Goal: Navigation & Orientation: Find specific page/section

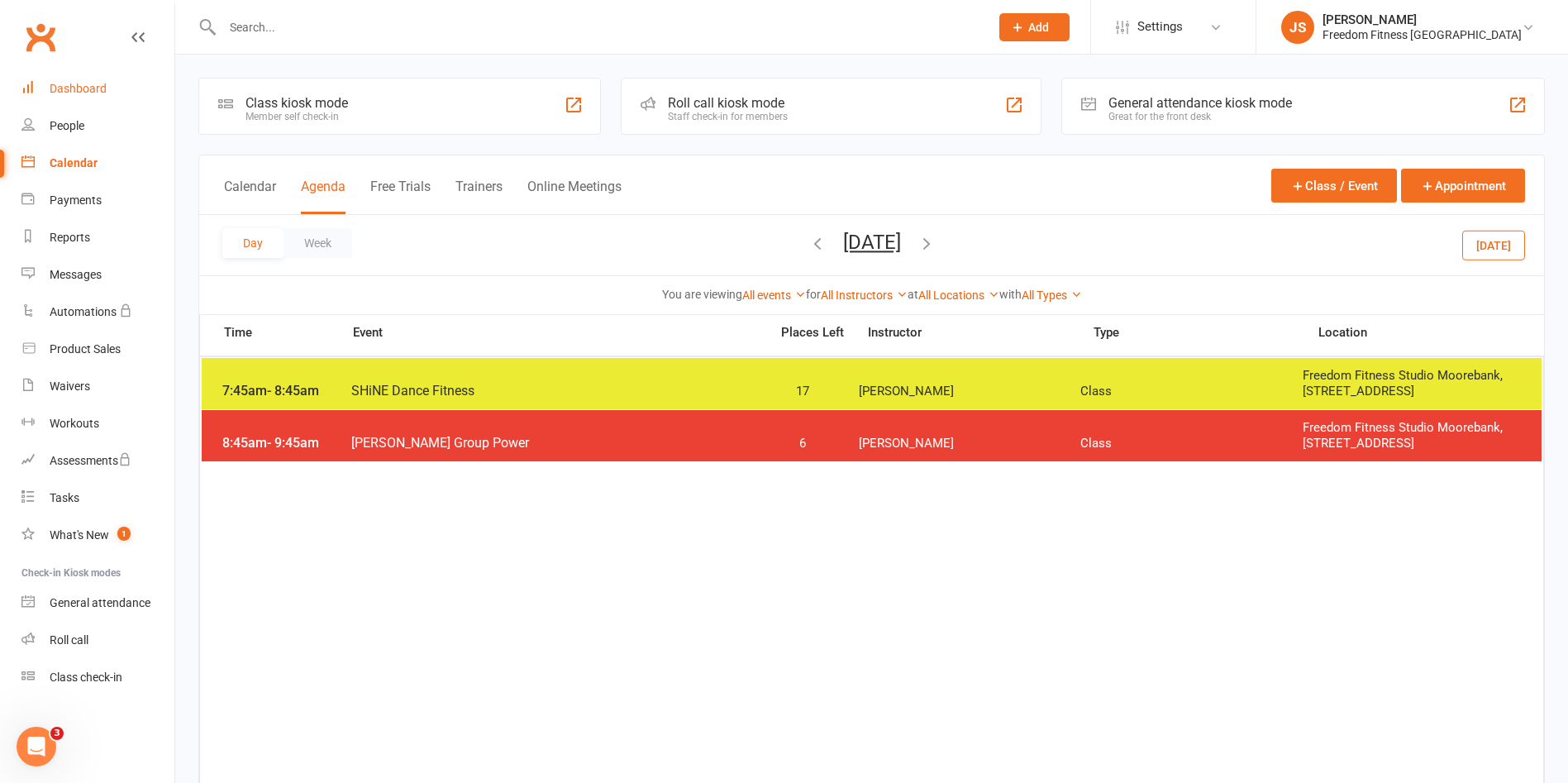
drag, startPoint x: 67, startPoint y: 91, endPoint x: 511, endPoint y: 287, distance: 485.3
click at [68, 91] on div "Dashboard" at bounding box center [78, 88] width 57 height 13
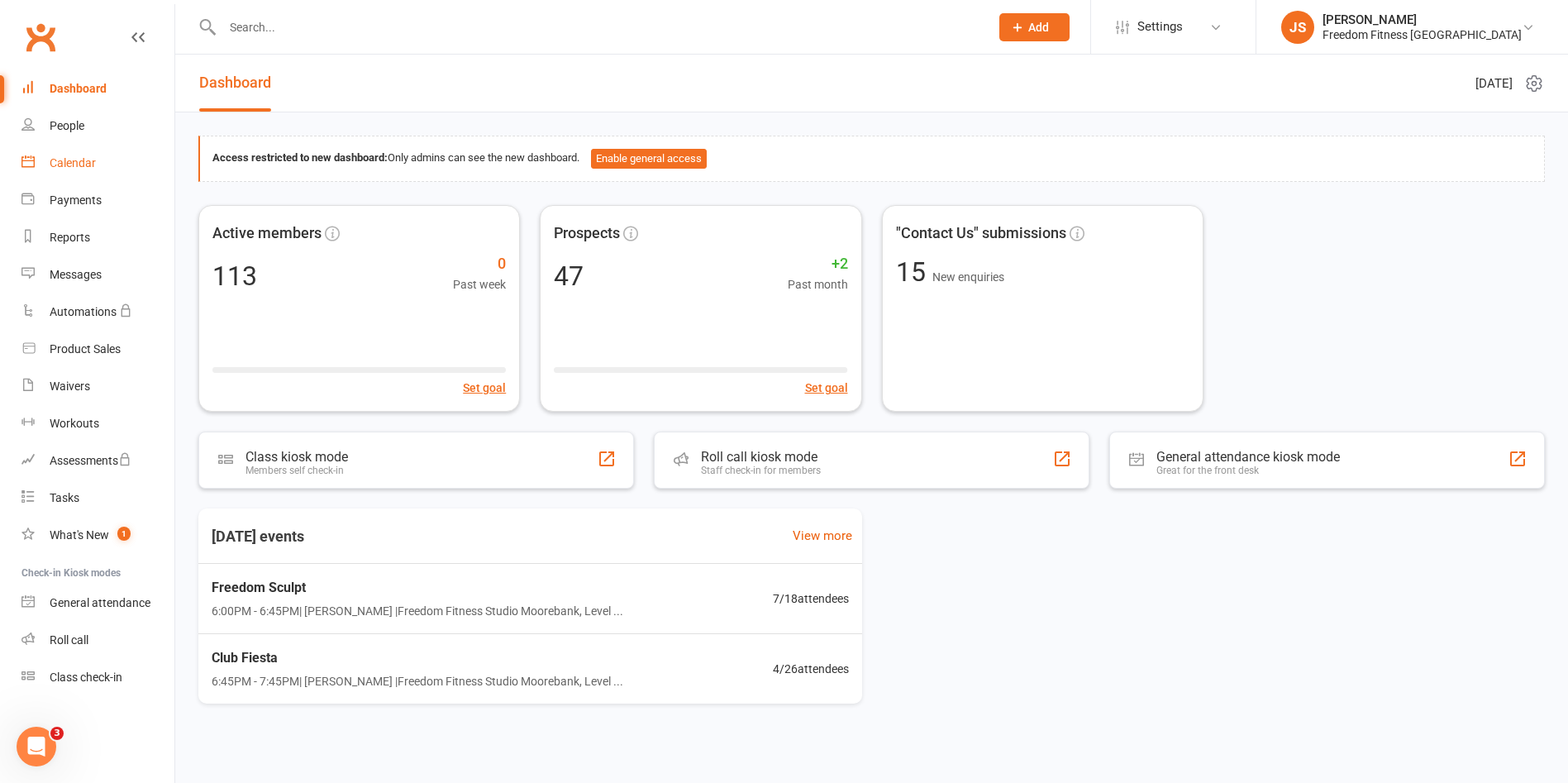
click at [72, 165] on div "Calendar" at bounding box center [73, 163] width 46 height 13
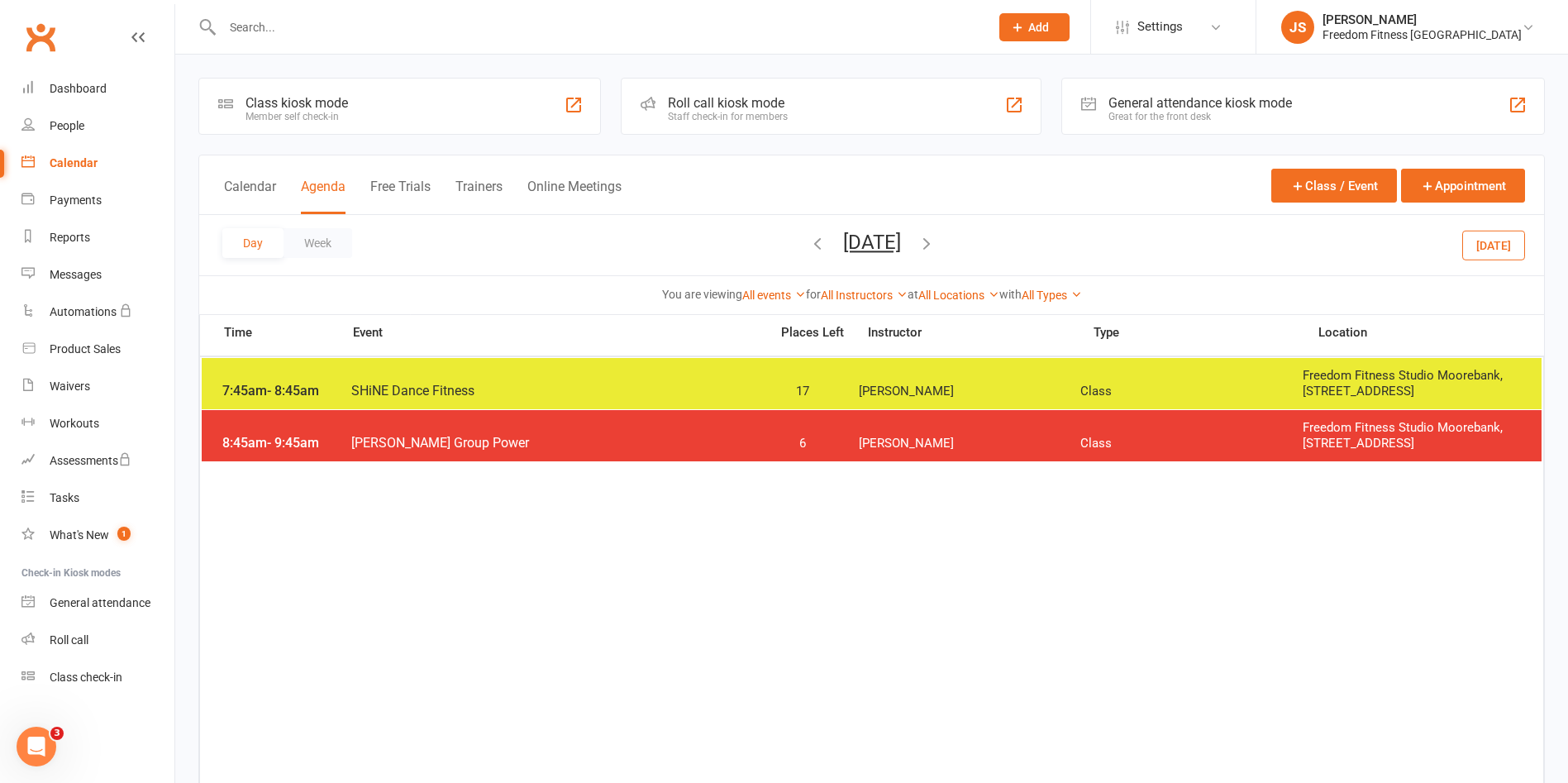
click at [1478, 257] on button "[DATE]" at bounding box center [1493, 244] width 62 height 30
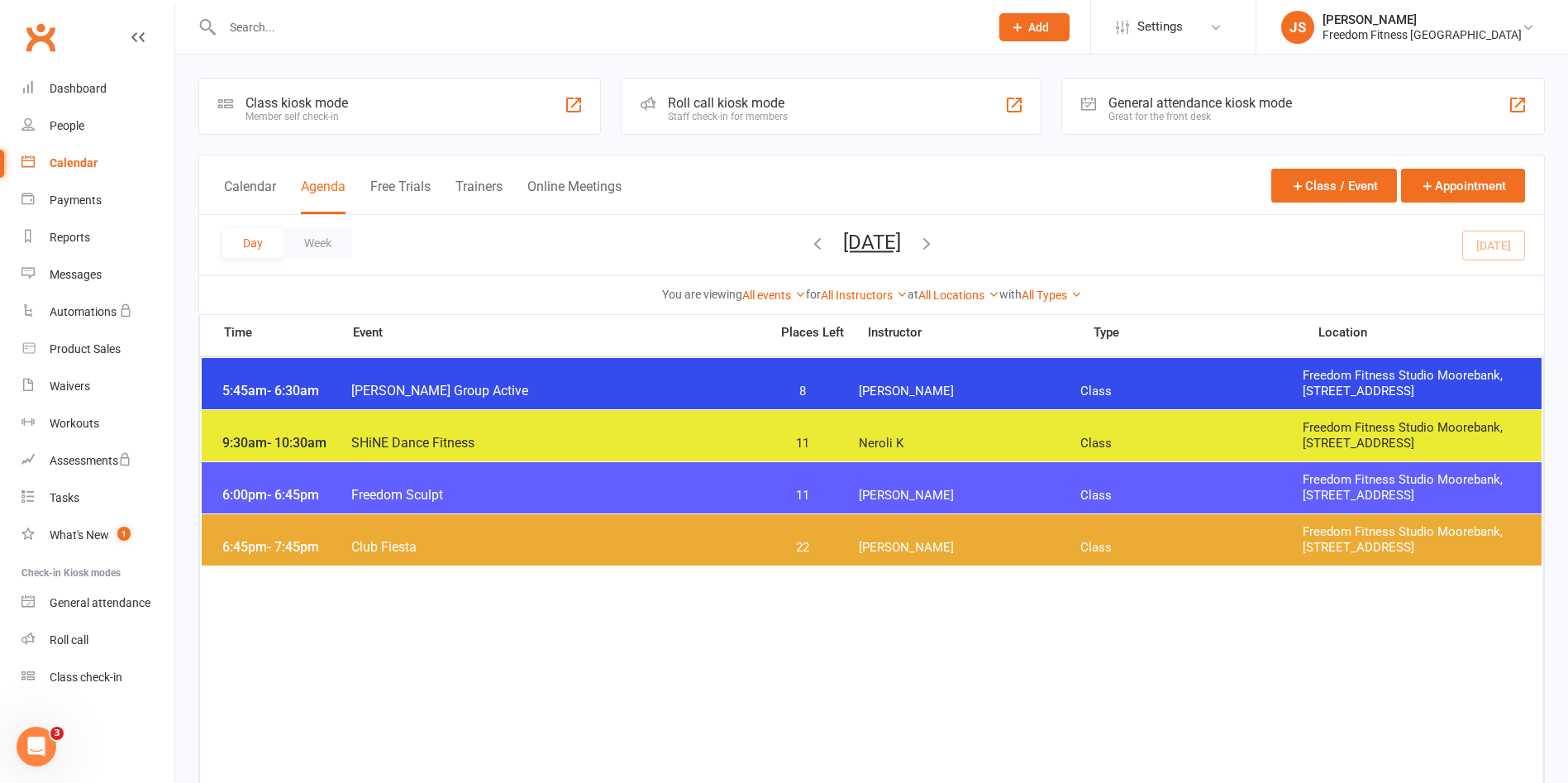
click at [975, 492] on span "[PERSON_NAME]" at bounding box center [969, 496] width 222 height 15
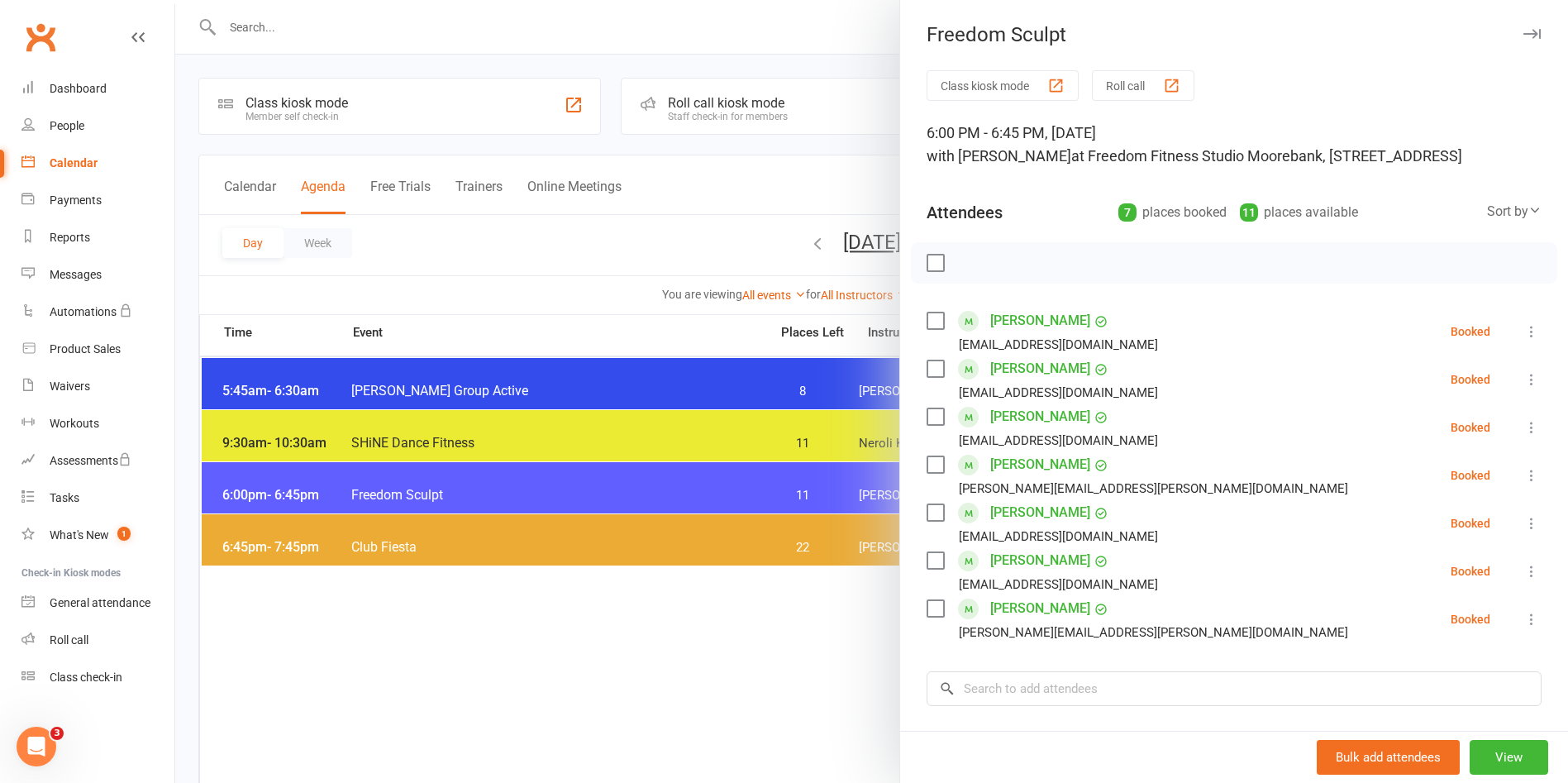
click at [1522, 35] on button "button" at bounding box center [1531, 34] width 20 height 20
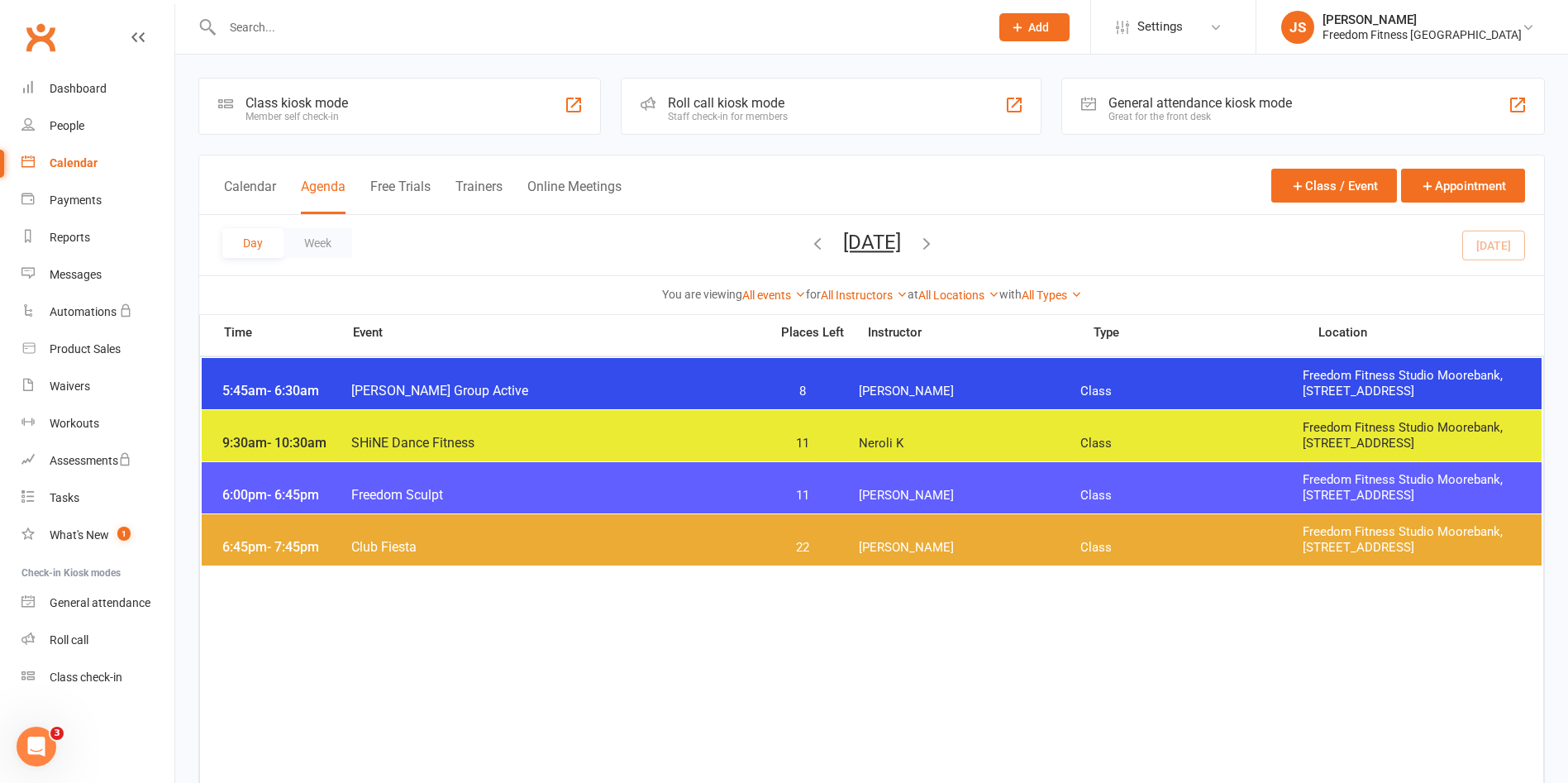
click at [967, 535] on div "6:45pm - 7:45pm Club Fiesta 22 [PERSON_NAME] K Class Freedom Fitness Studio Moo…" at bounding box center [871, 539] width 1339 height 51
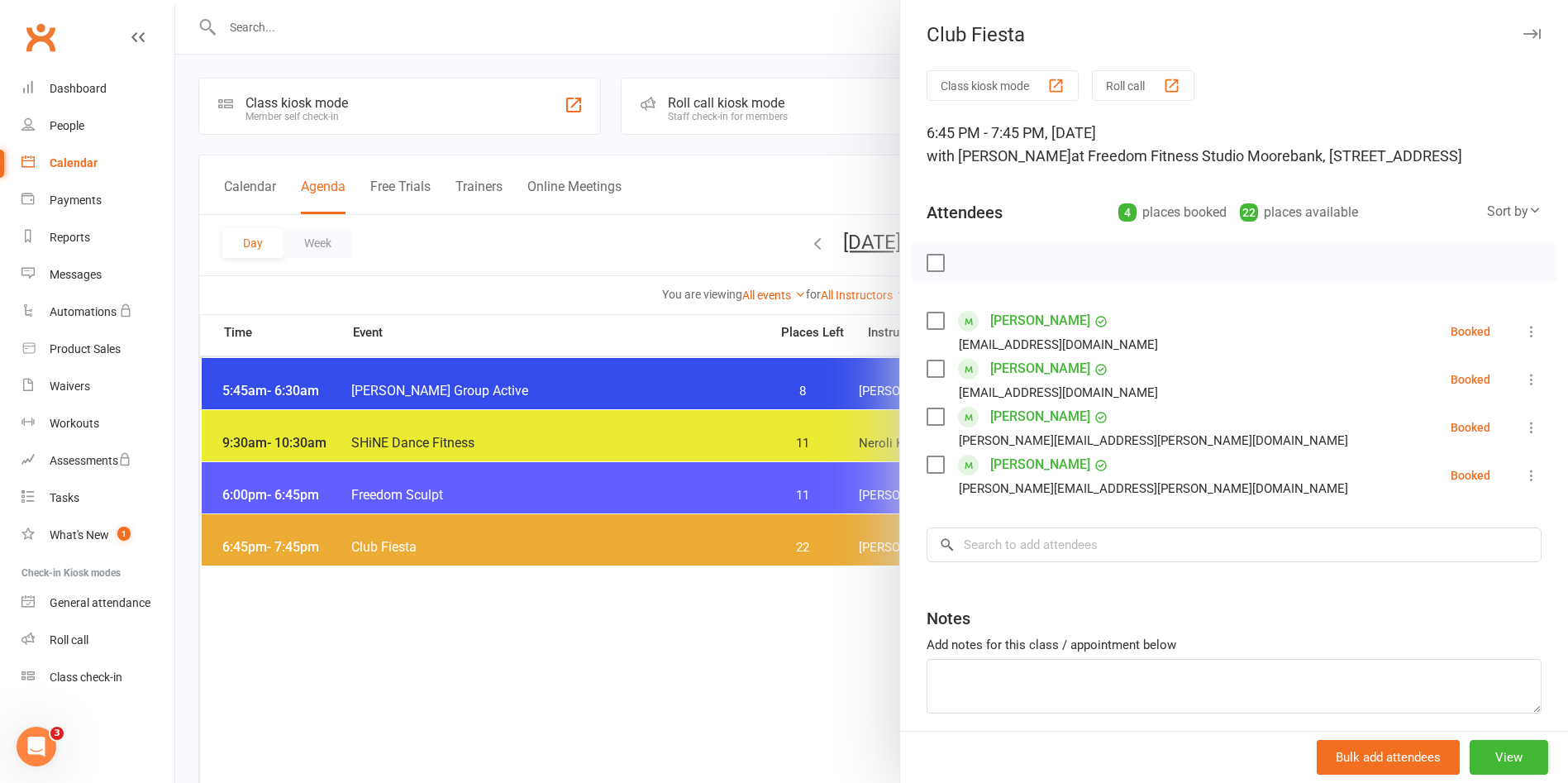
click at [1523, 38] on icon "button" at bounding box center [1531, 34] width 17 height 10
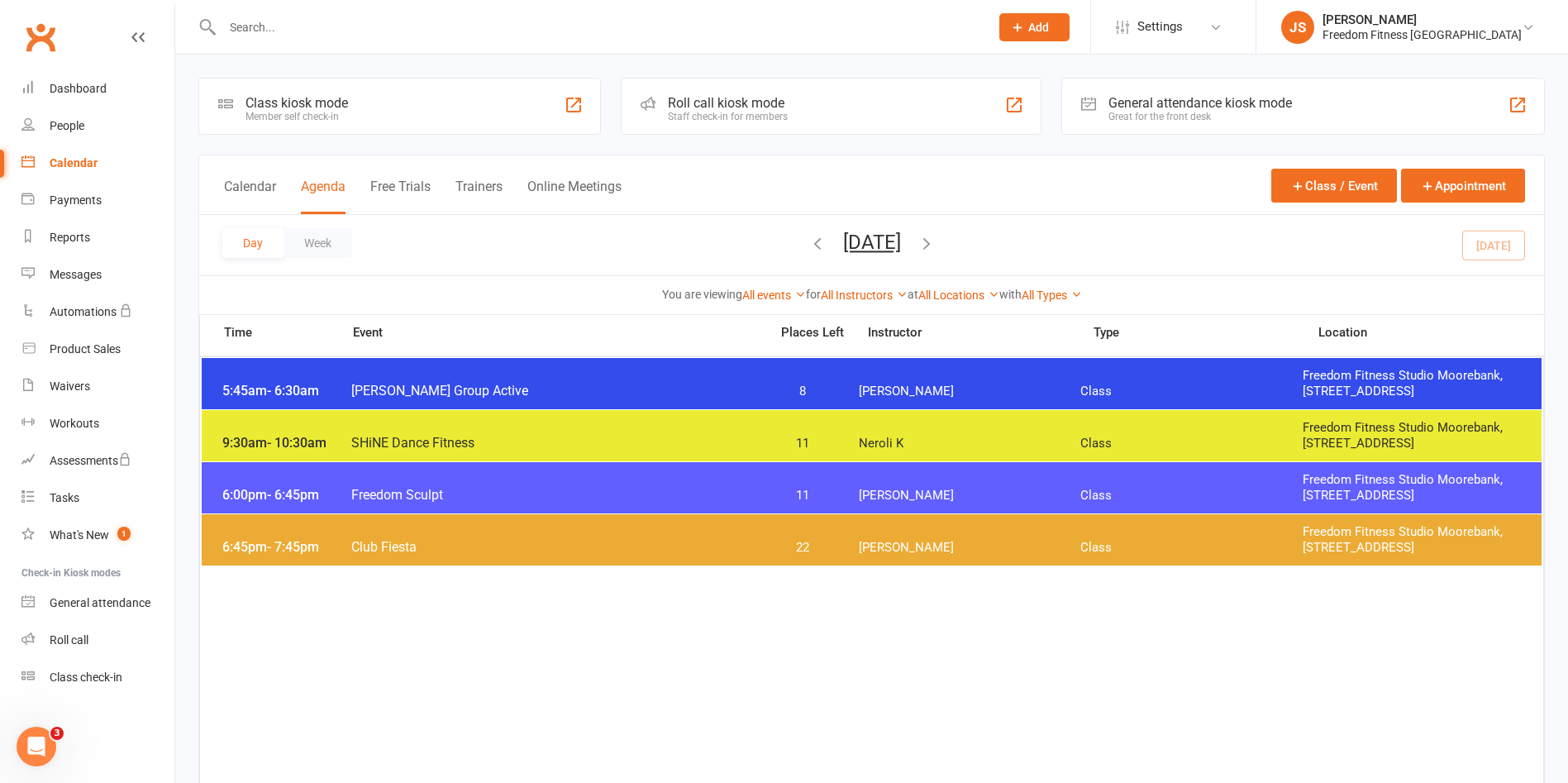
click at [936, 243] on icon "button" at bounding box center [926, 242] width 18 height 18
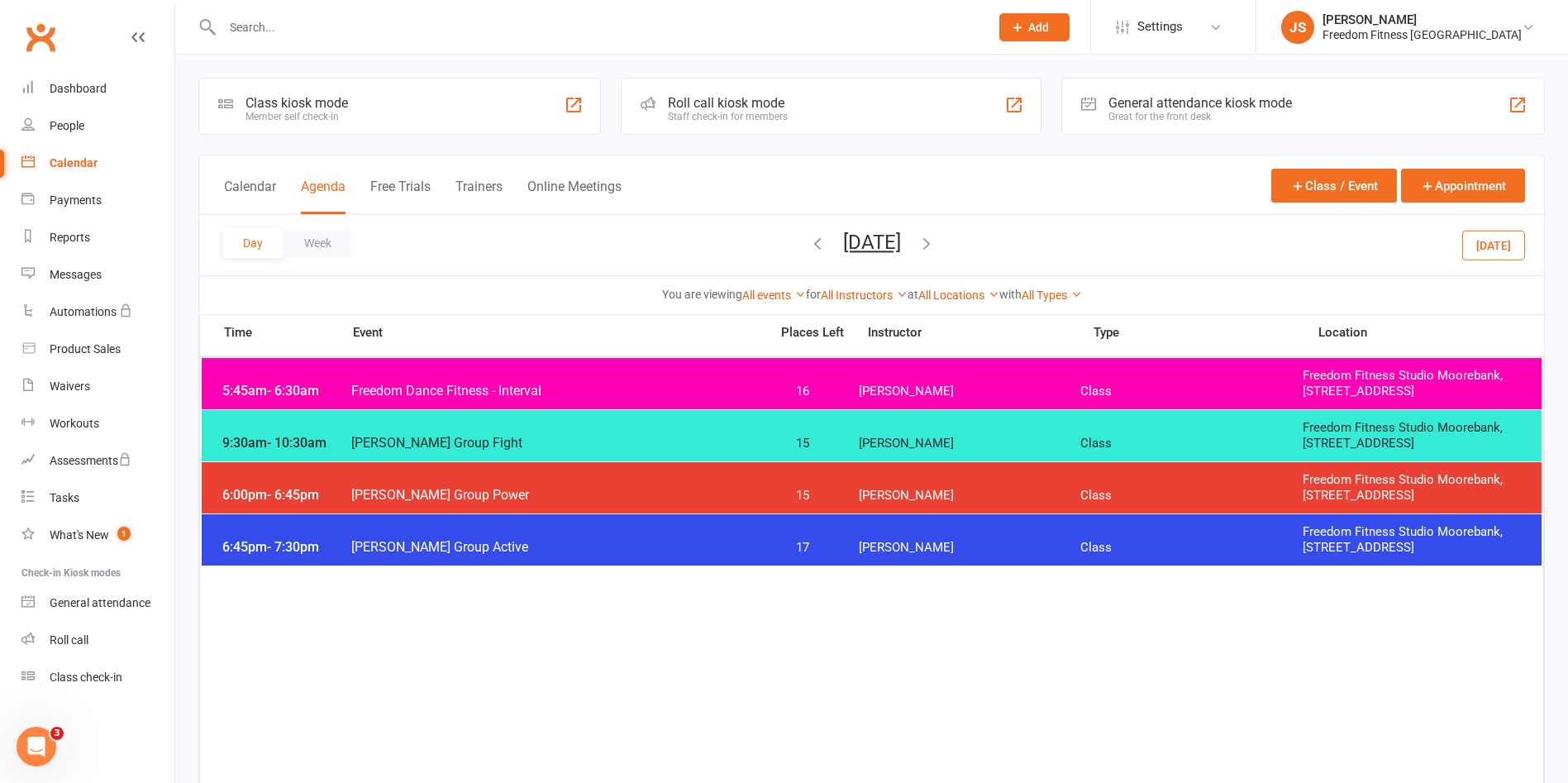
click at [936, 243] on icon "button" at bounding box center [926, 242] width 18 height 18
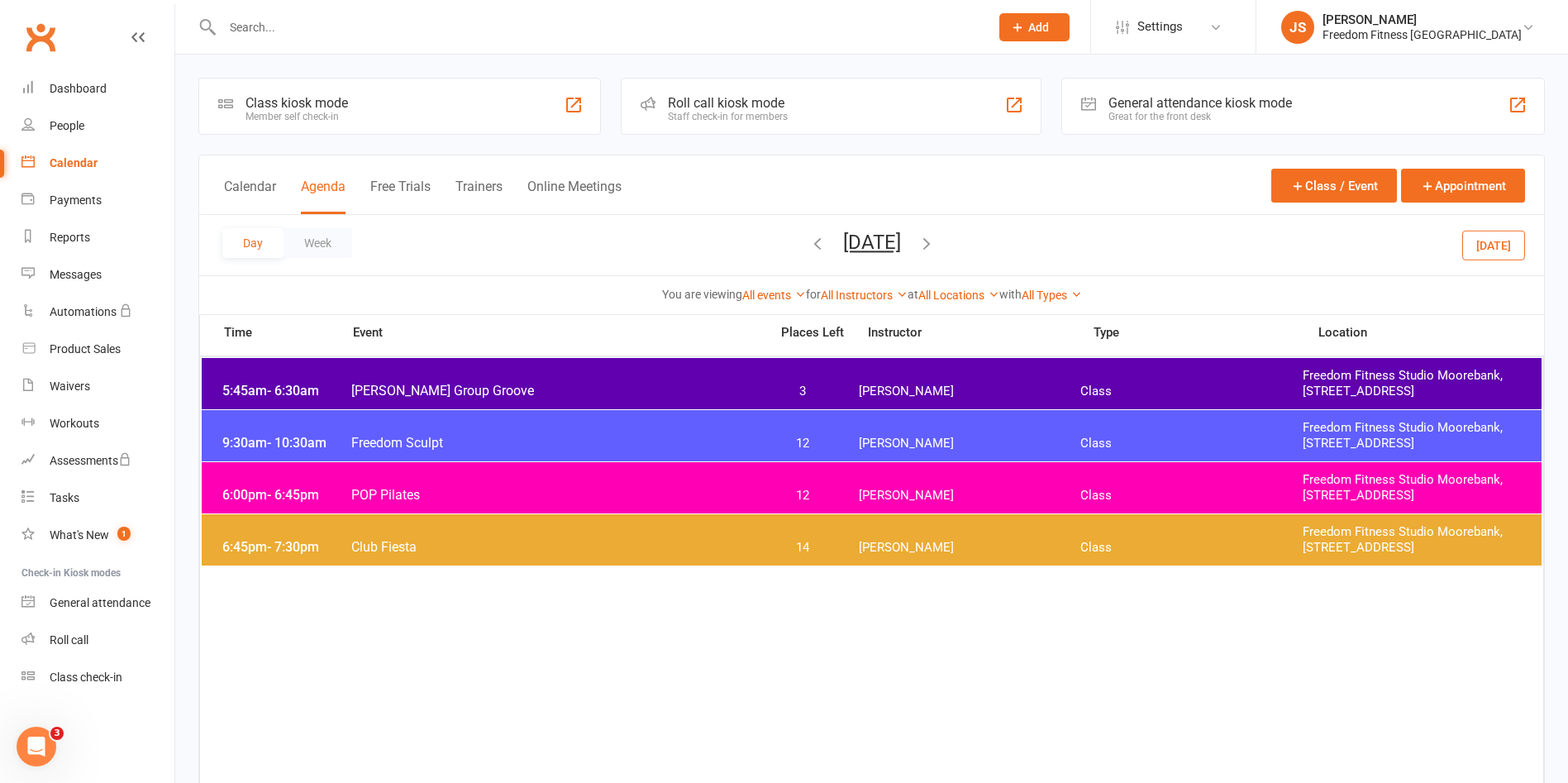
click at [808, 239] on icon "button" at bounding box center [817, 242] width 18 height 18
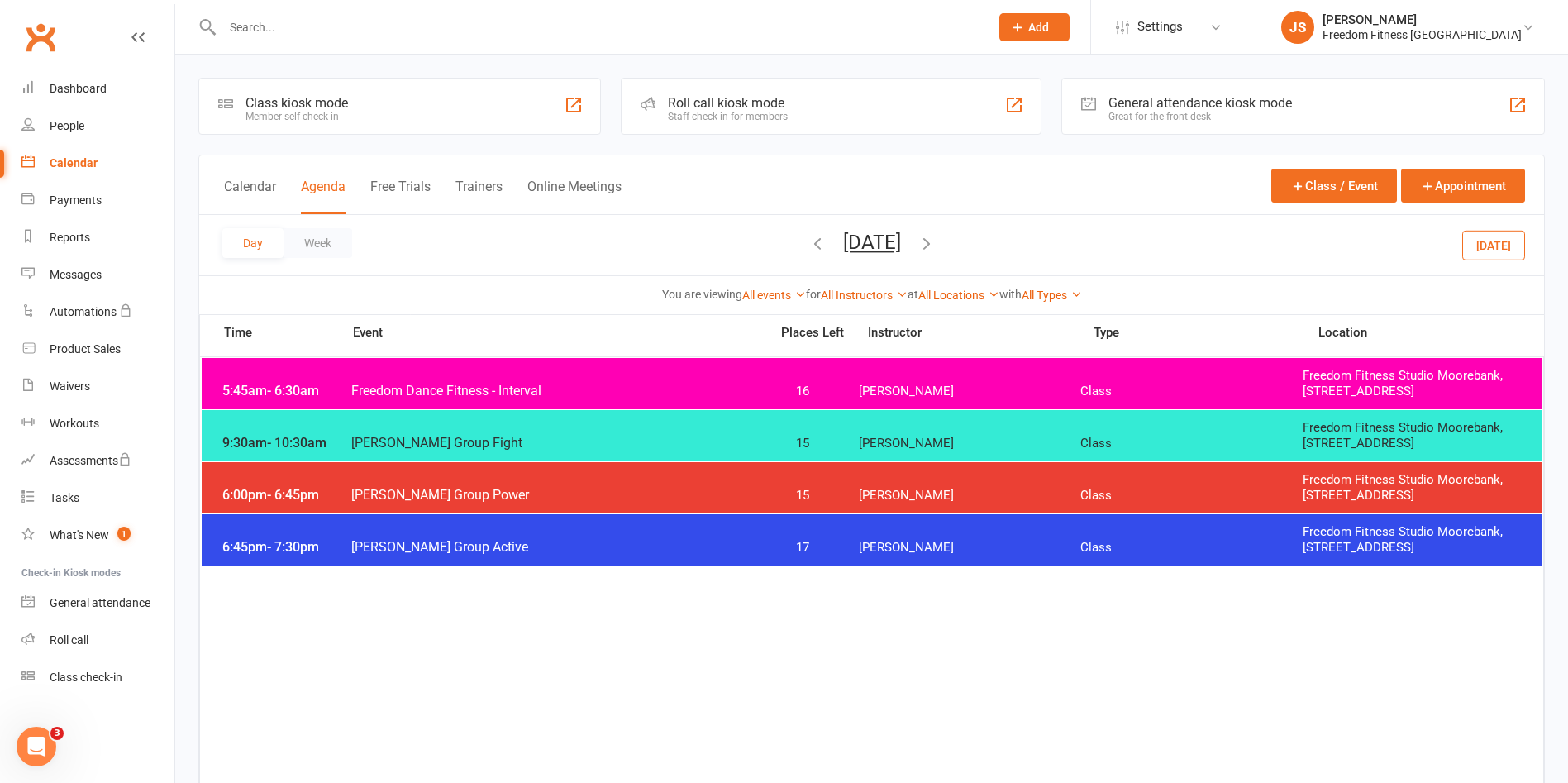
click at [964, 376] on div "5:45am - 6:30am Freedom Dance Fitness - Interval 16 [PERSON_NAME] Class Freedom…" at bounding box center [871, 382] width 1339 height 51
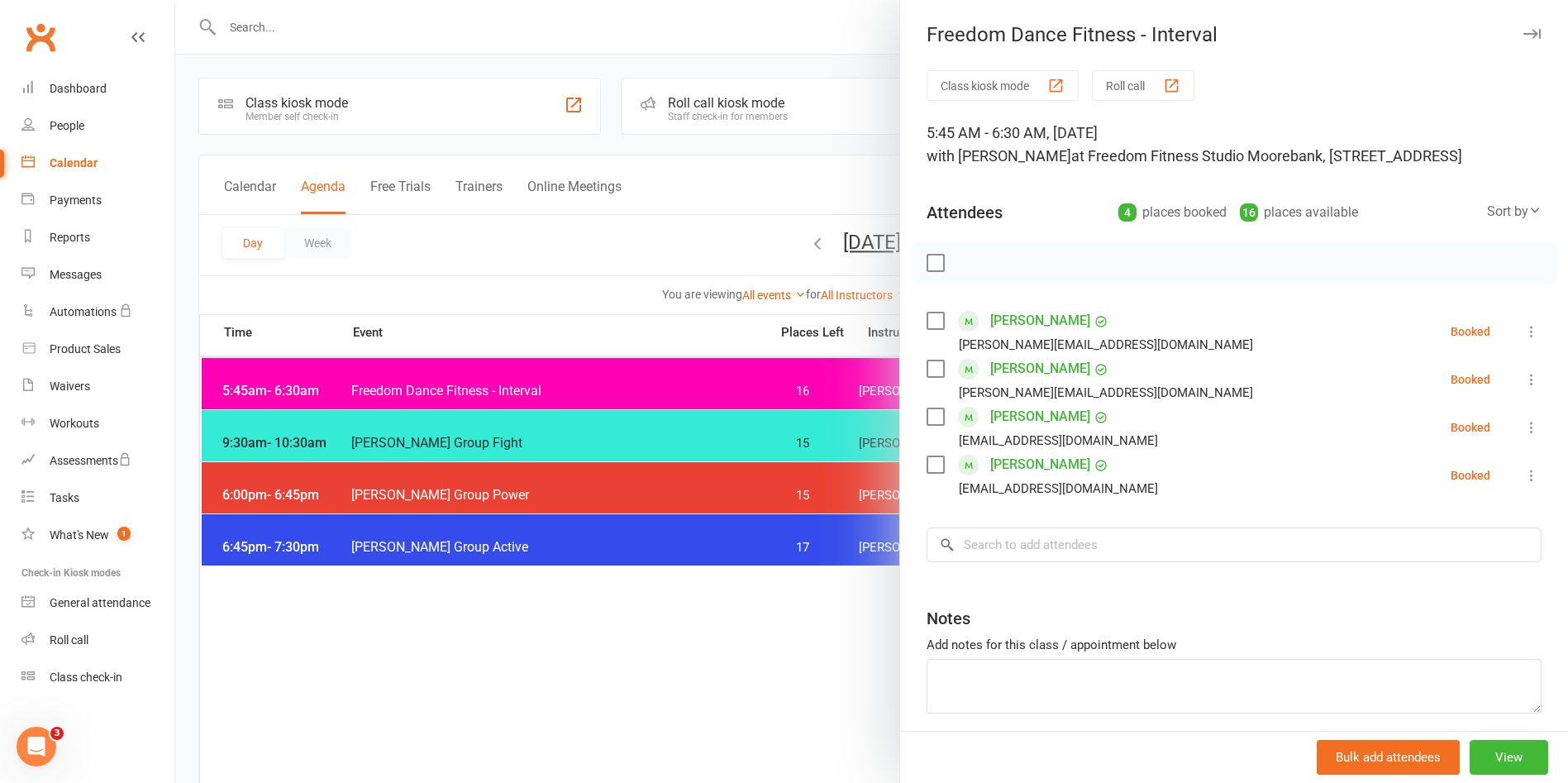
click at [1523, 36] on icon "button" at bounding box center [1531, 34] width 17 height 10
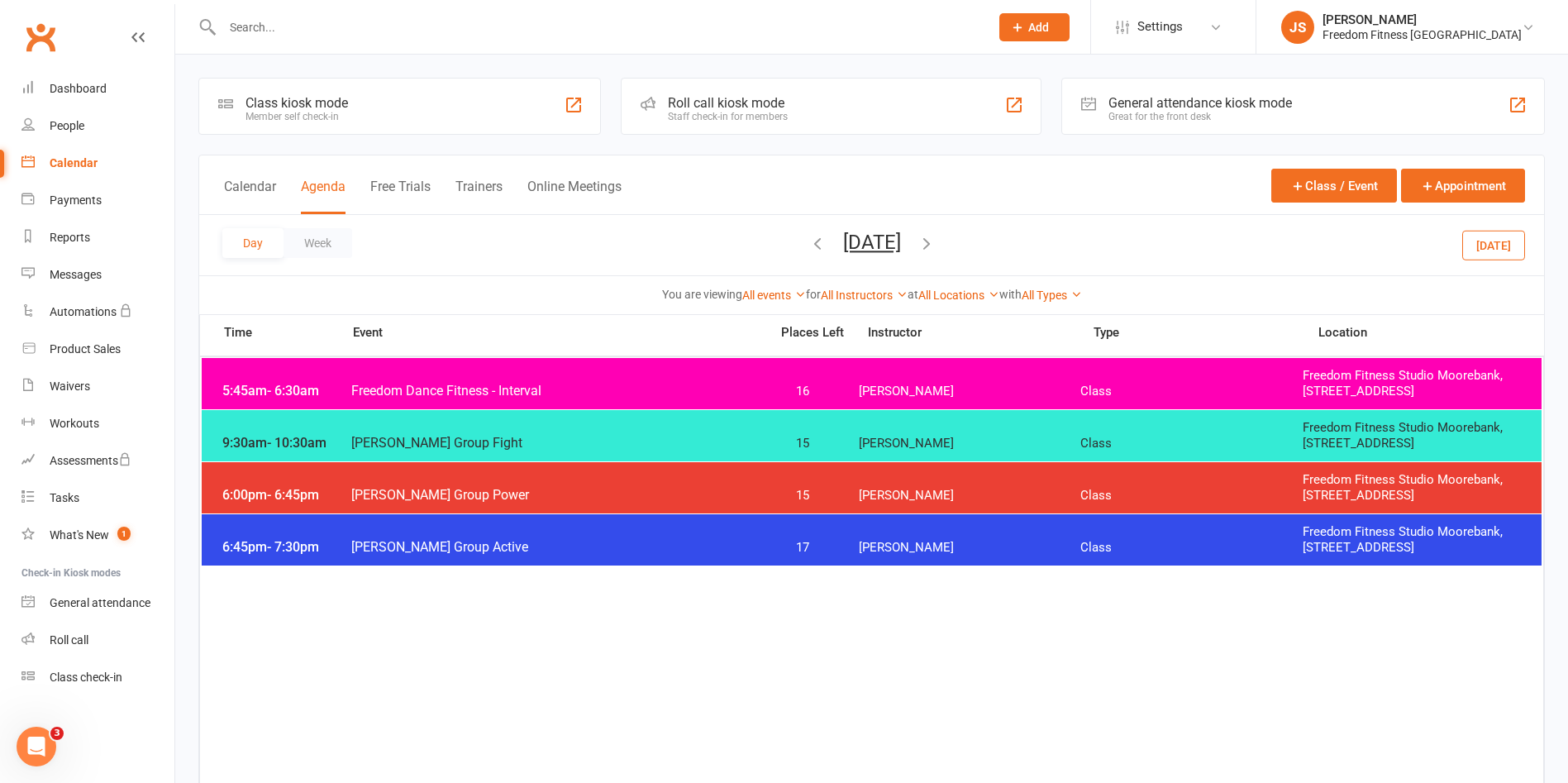
click at [968, 446] on span "[PERSON_NAME]" at bounding box center [969, 443] width 222 height 15
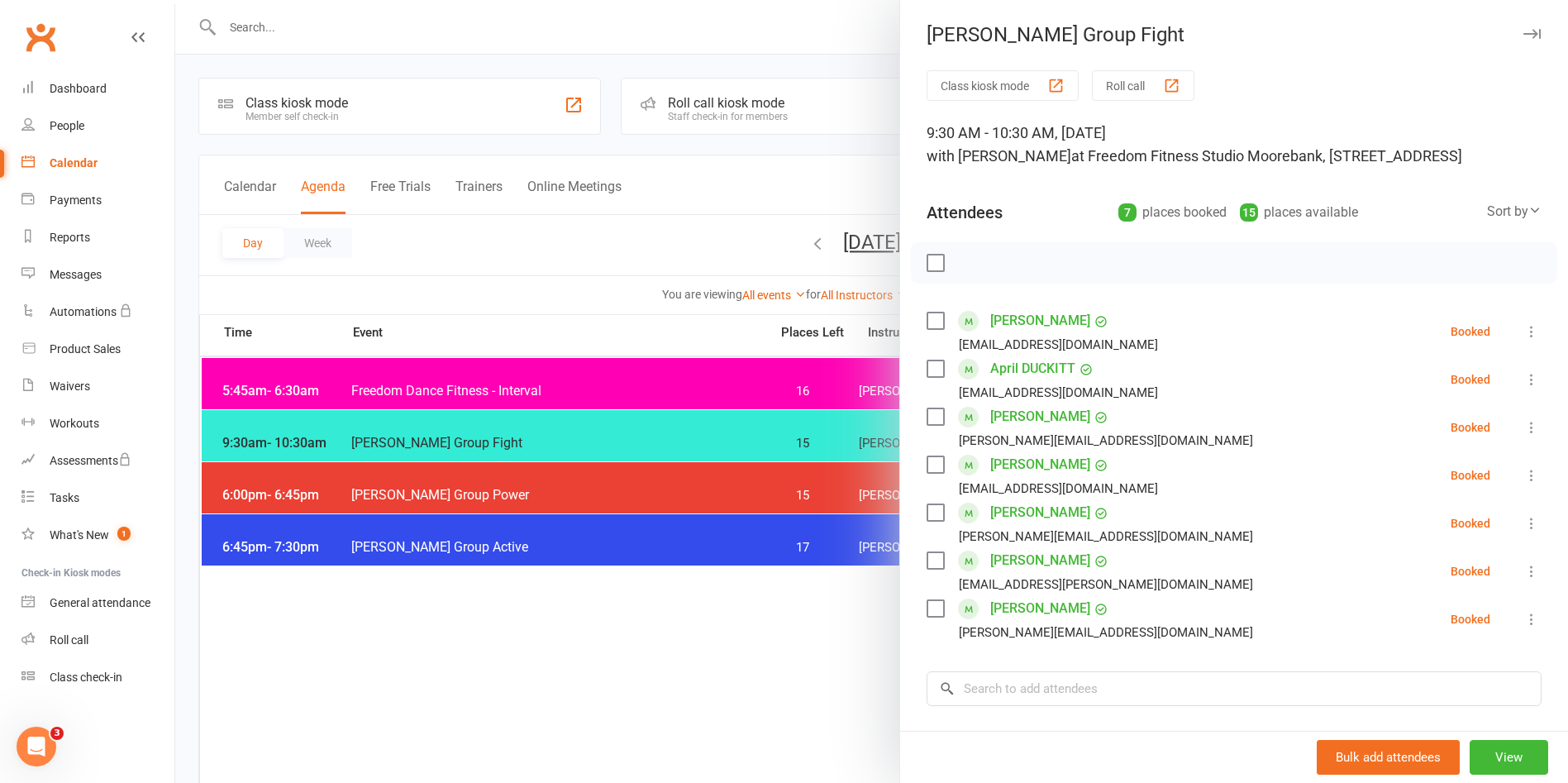
click at [1522, 26] on button "button" at bounding box center [1531, 34] width 20 height 20
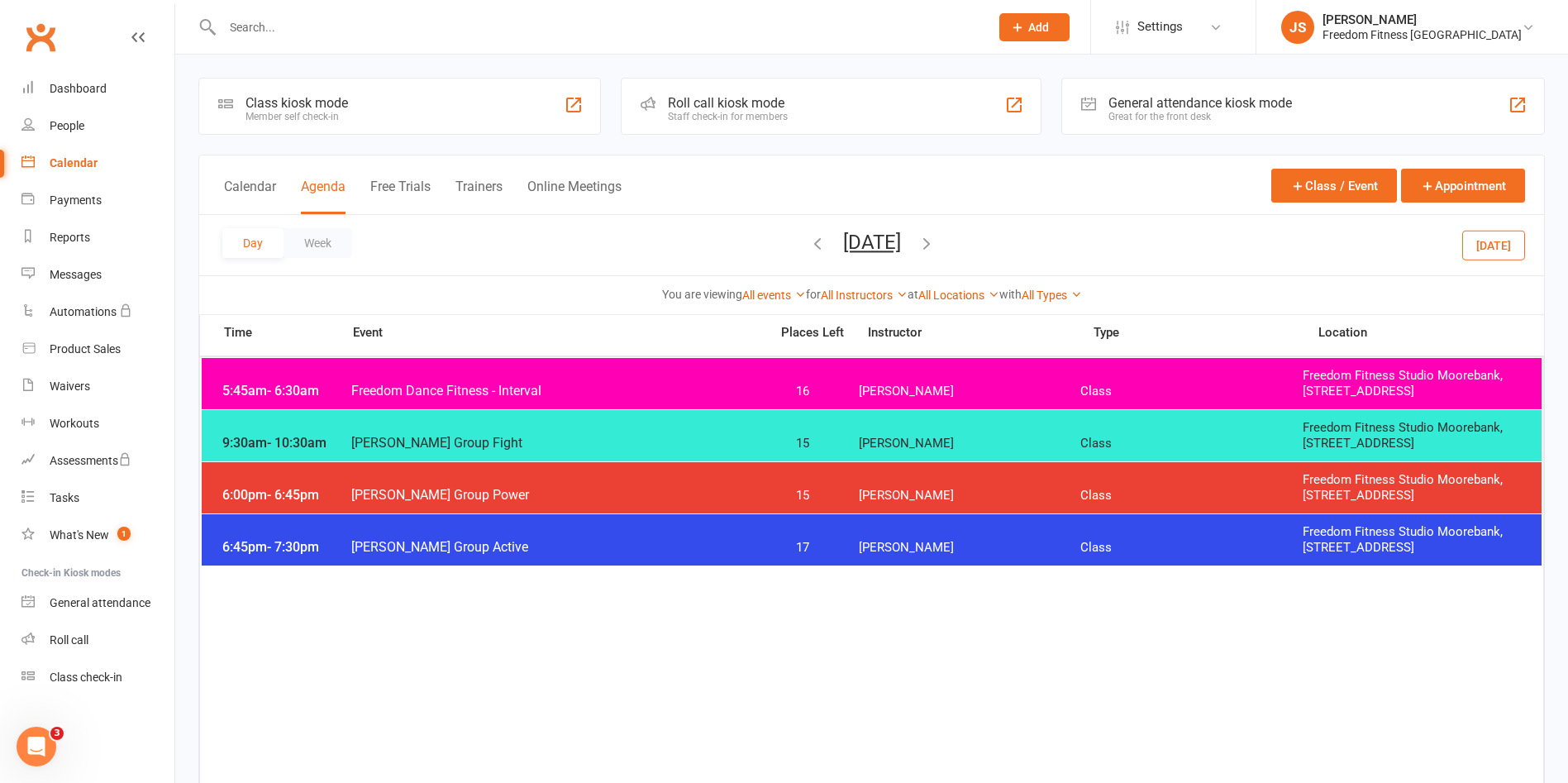
click at [909, 500] on span "[PERSON_NAME]" at bounding box center [969, 496] width 222 height 15
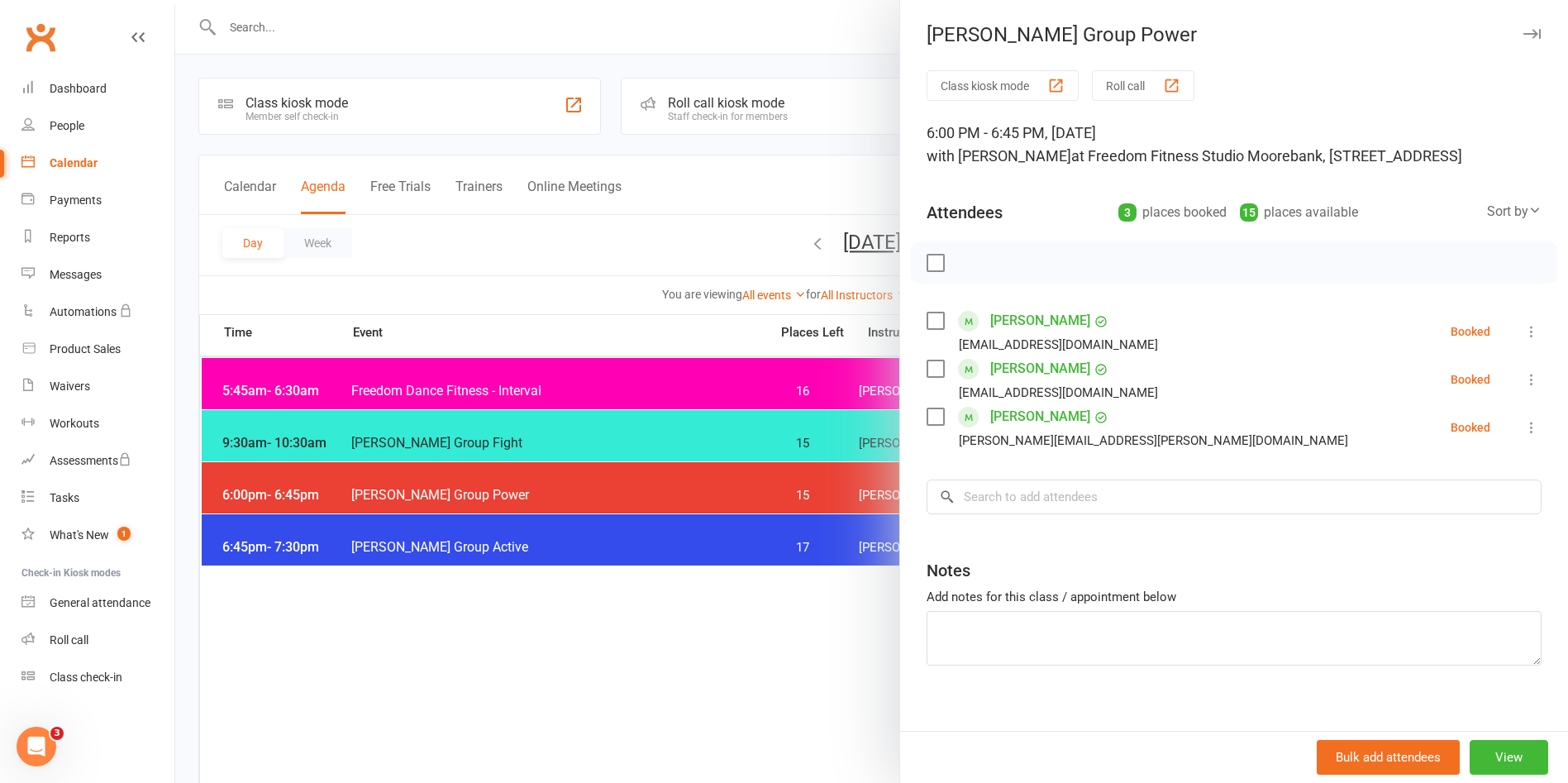
click at [1523, 35] on icon "button" at bounding box center [1531, 34] width 17 height 10
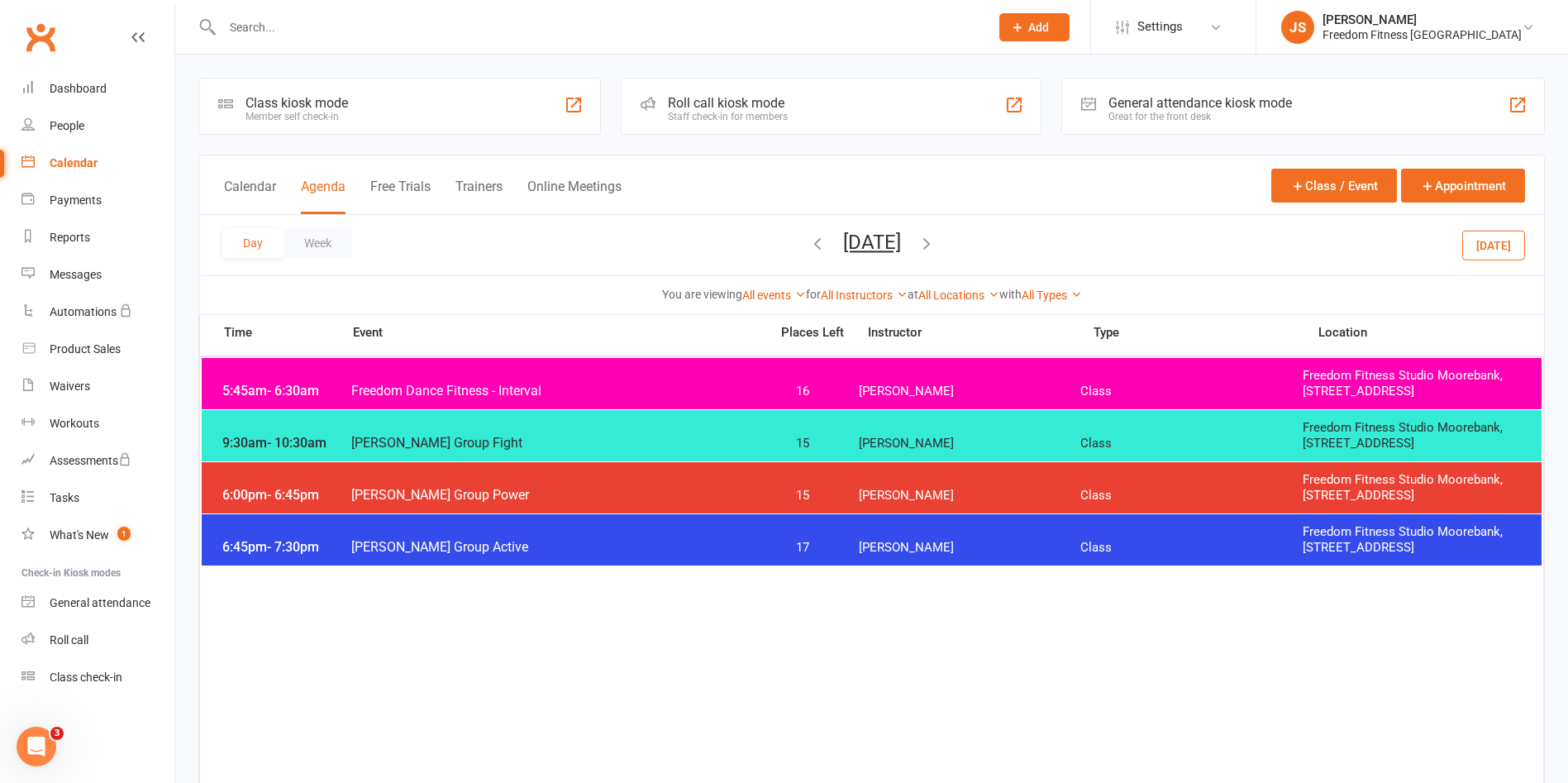
click at [884, 550] on span "[PERSON_NAME]" at bounding box center [969, 548] width 222 height 15
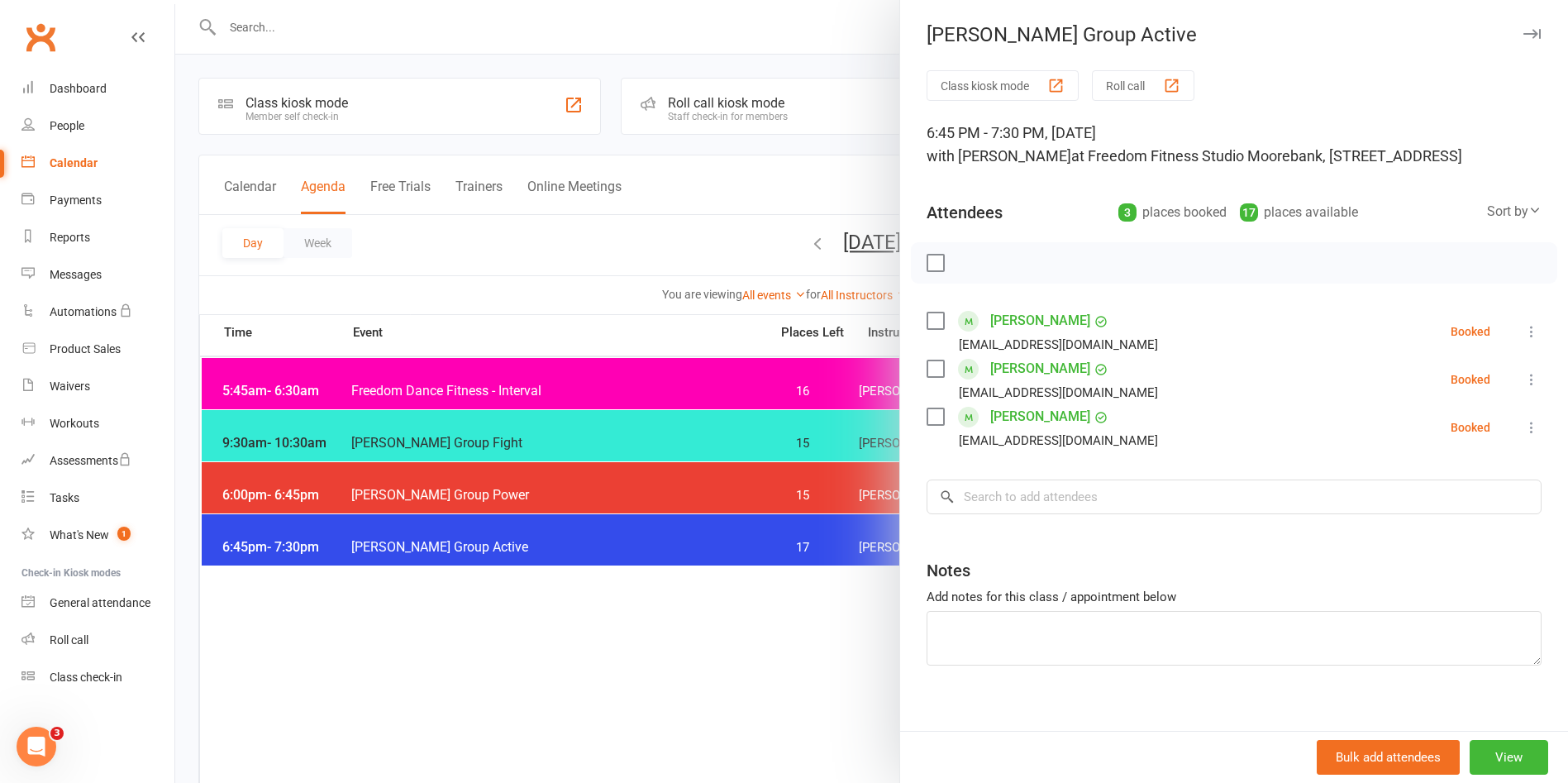
click at [1522, 26] on button "button" at bounding box center [1531, 34] width 20 height 20
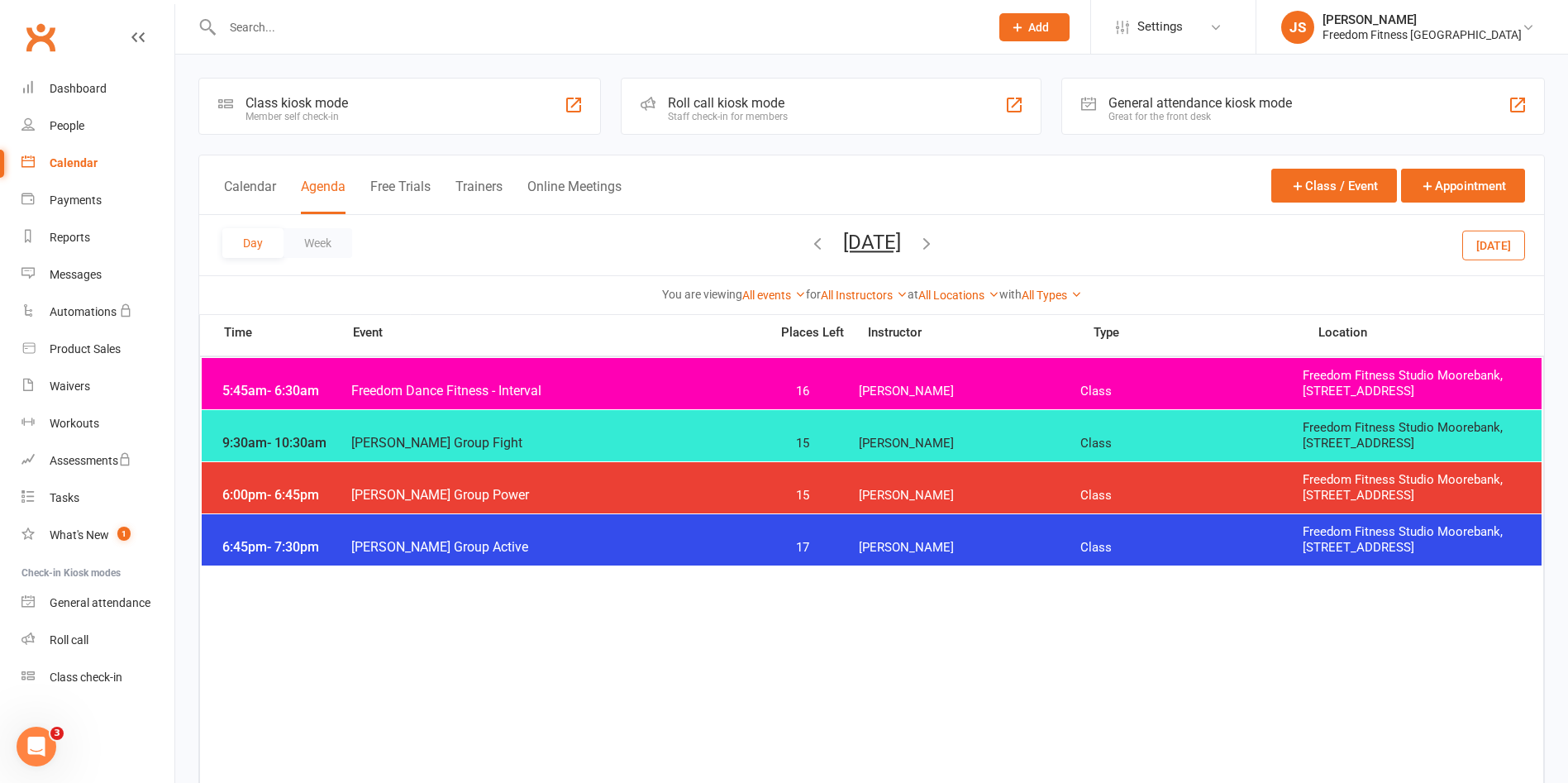
click at [936, 241] on icon "button" at bounding box center [926, 242] width 18 height 18
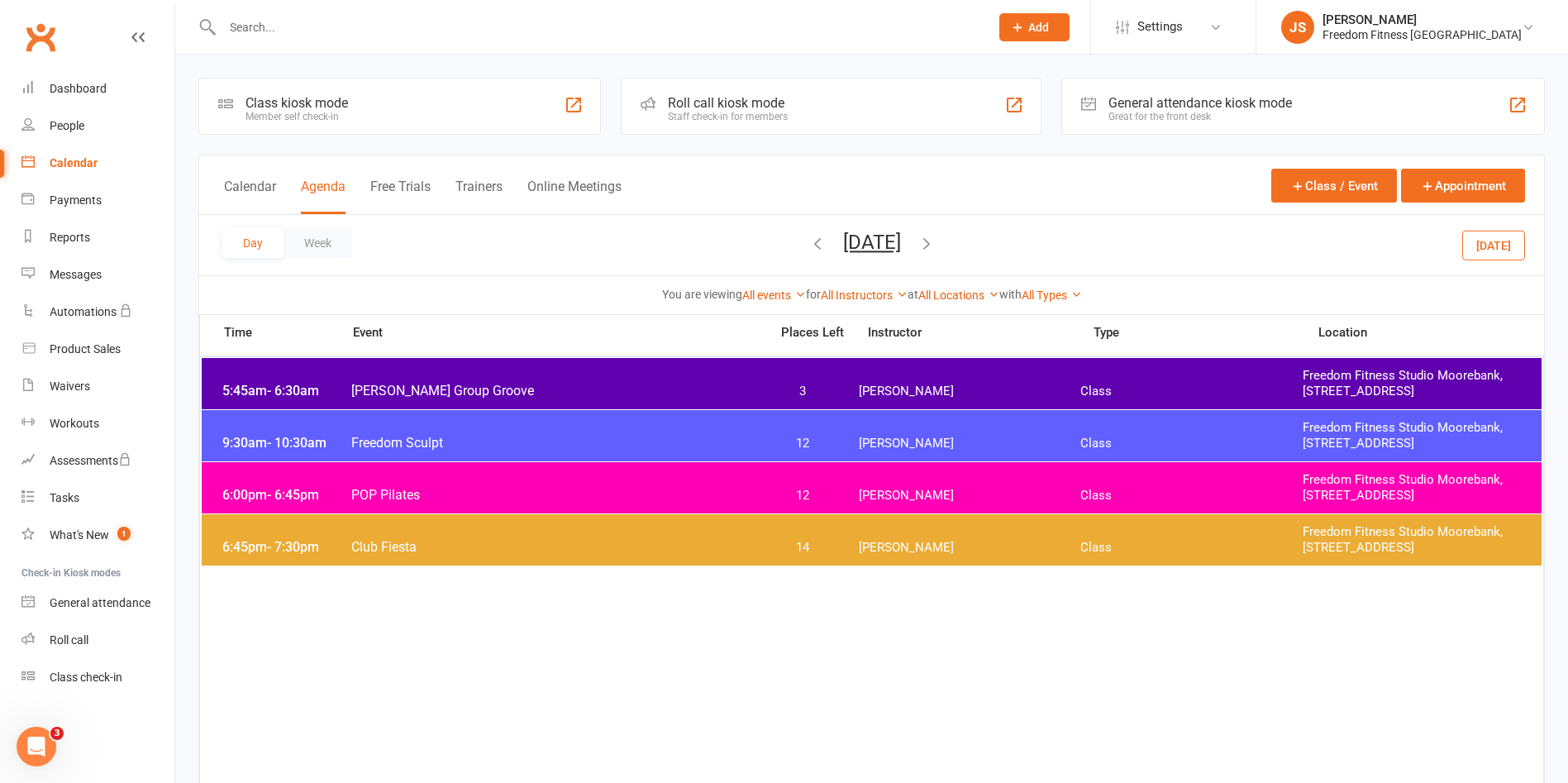
click at [936, 242] on icon "button" at bounding box center [926, 242] width 18 height 18
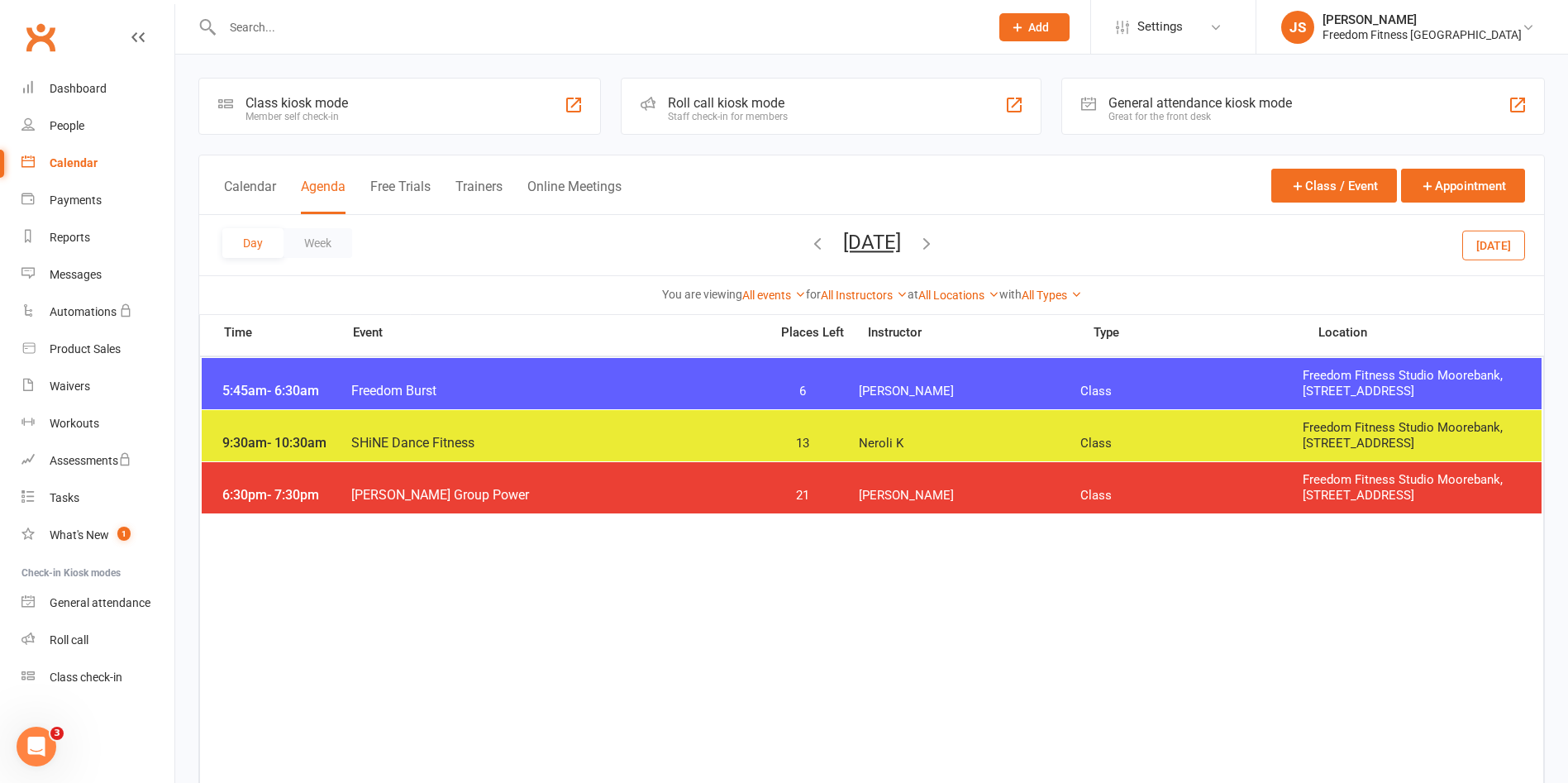
click at [971, 387] on span "[PERSON_NAME]" at bounding box center [969, 391] width 222 height 15
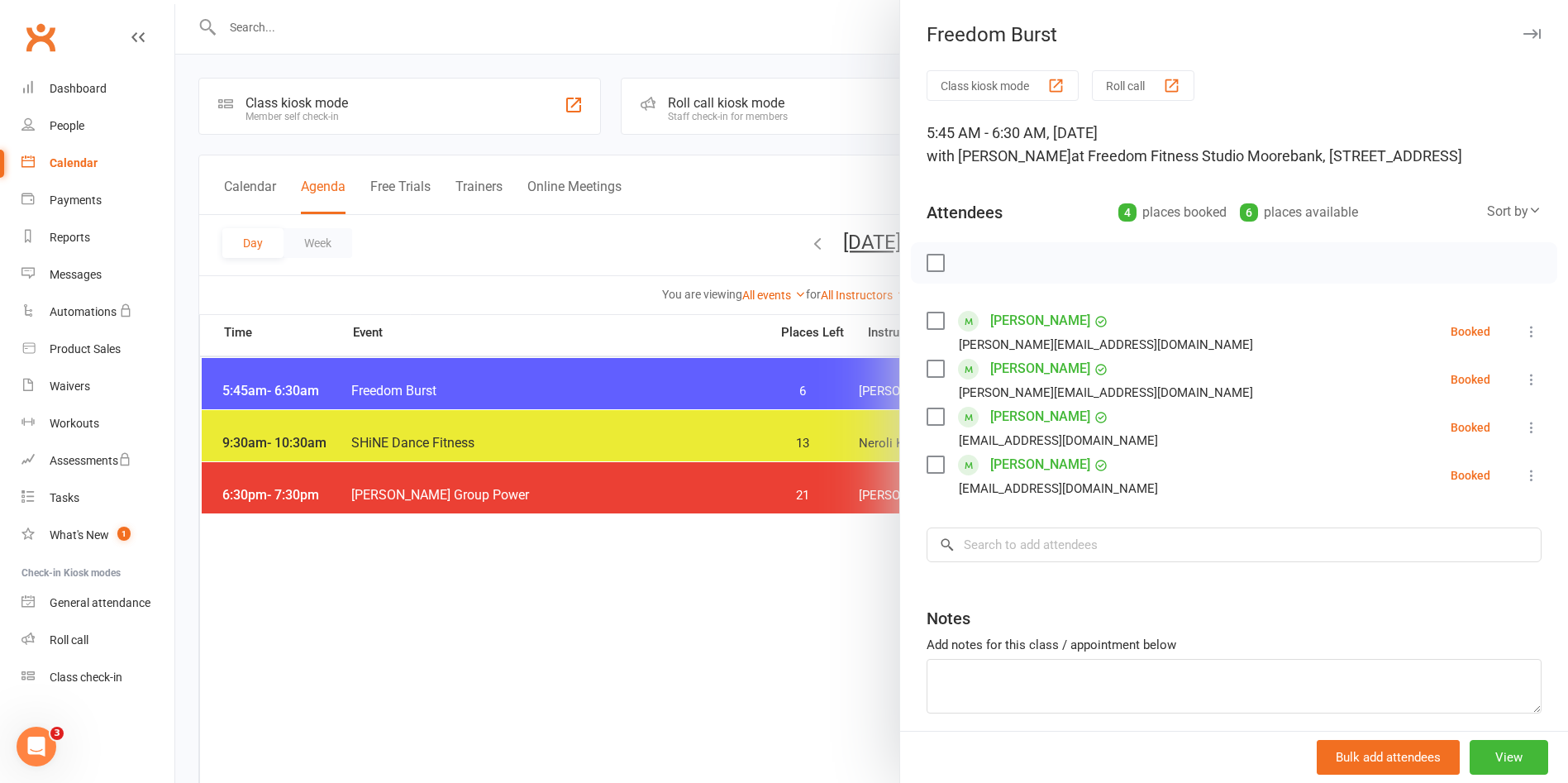
click at [1522, 26] on button "button" at bounding box center [1531, 34] width 20 height 20
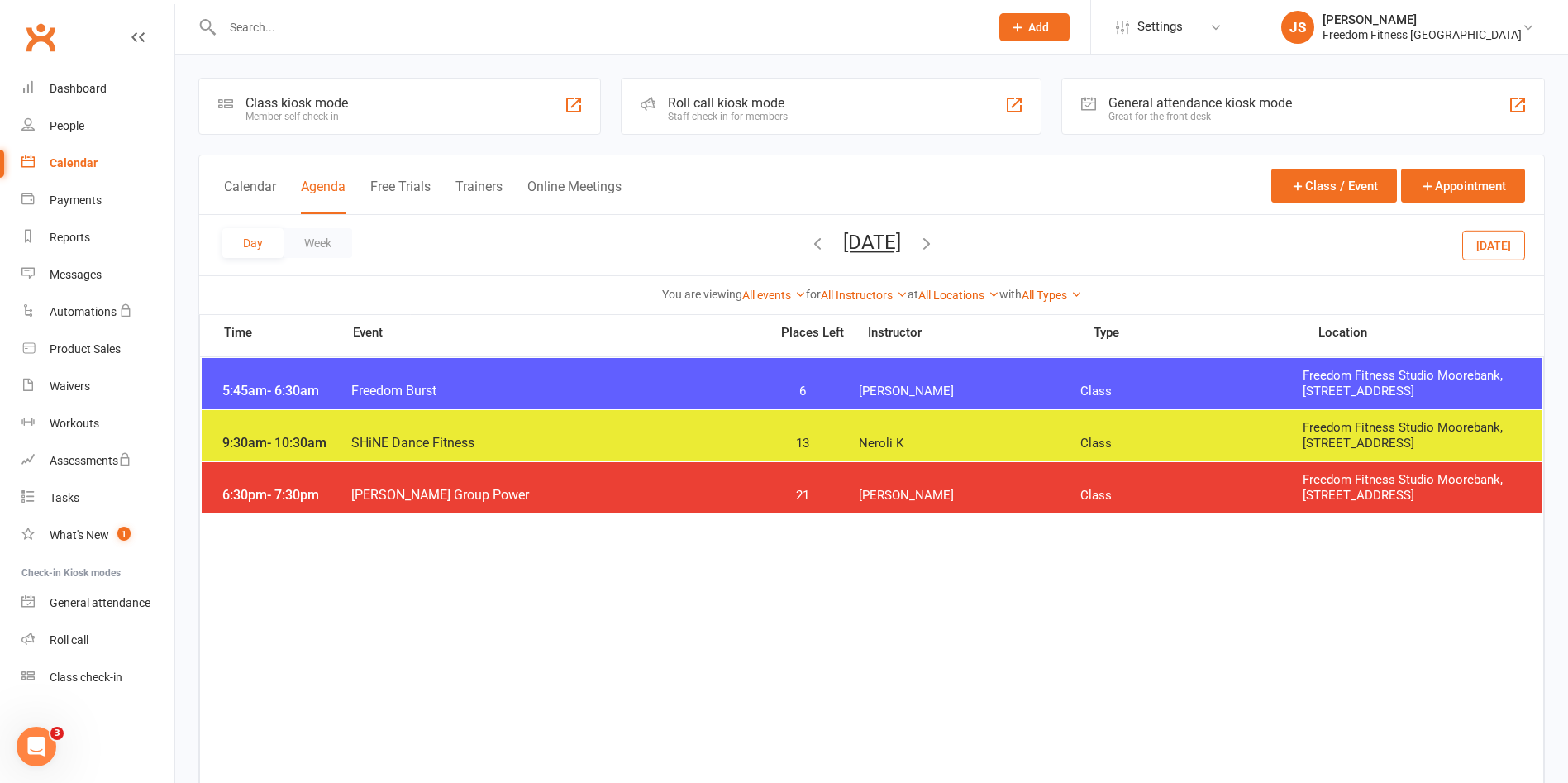
click at [936, 244] on icon "button" at bounding box center [926, 242] width 18 height 18
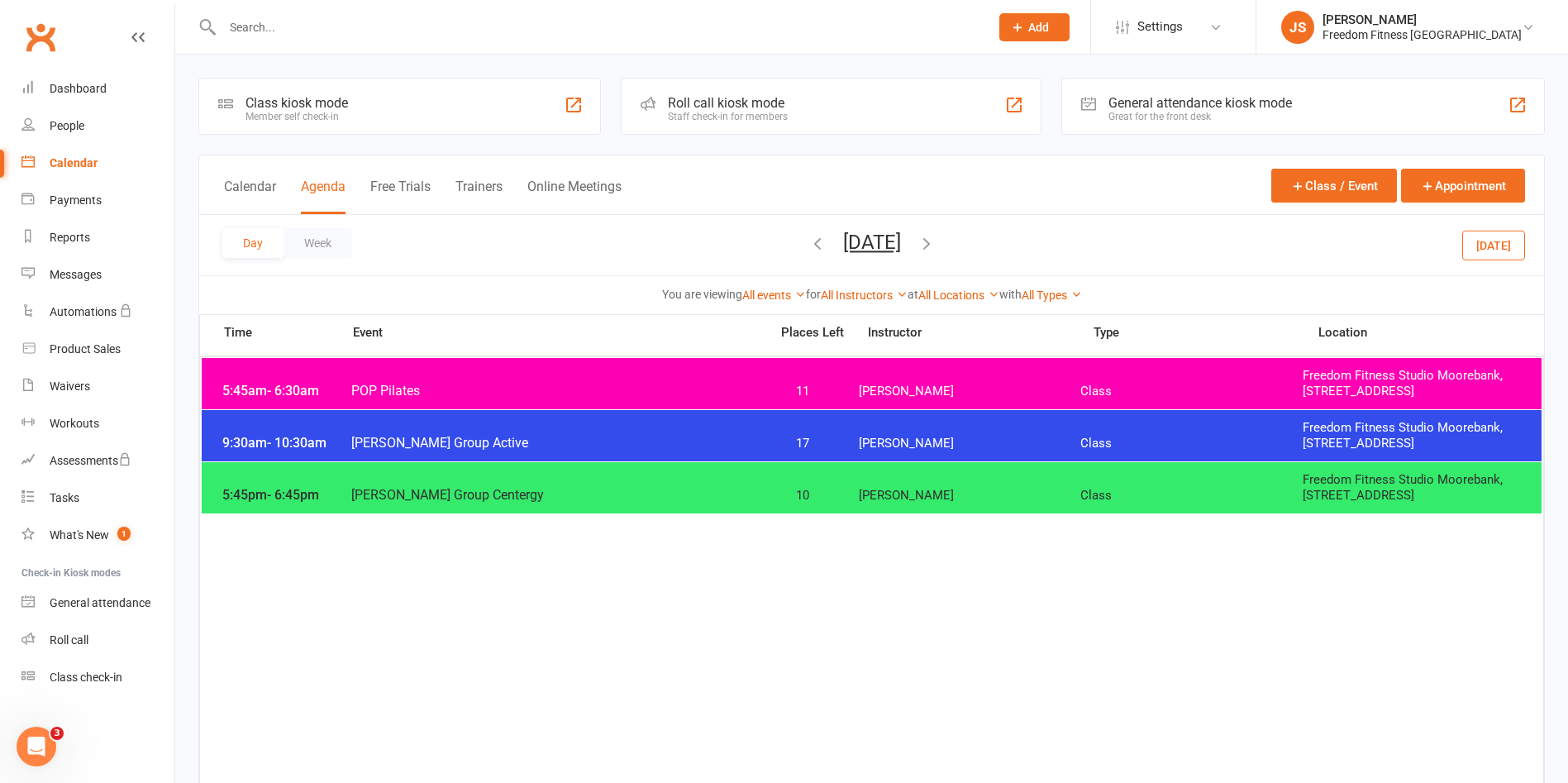
click at [1494, 247] on button "[DATE]" at bounding box center [1493, 244] width 62 height 30
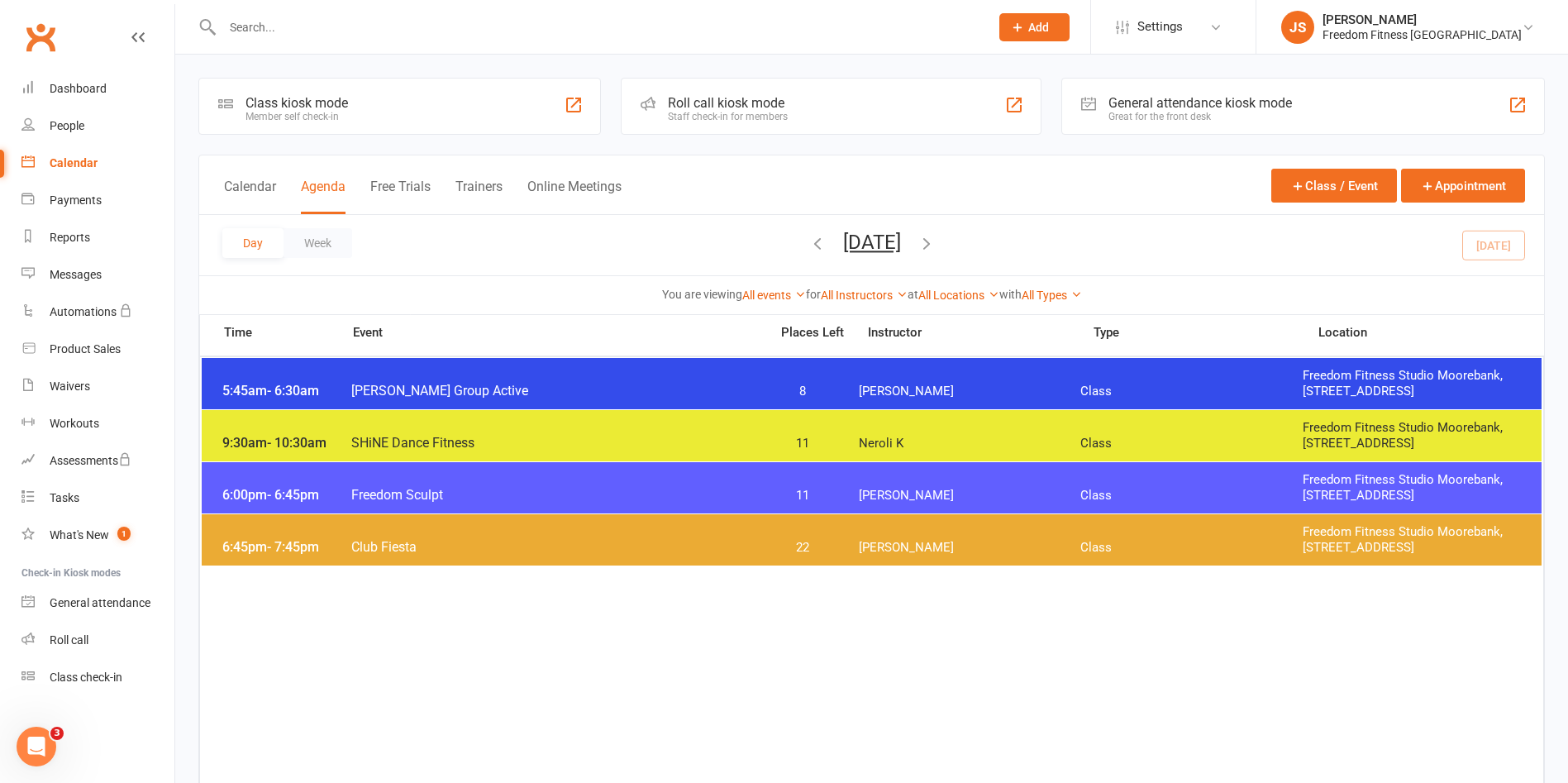
click at [1035, 383] on span "[PERSON_NAME]" at bounding box center [969, 391] width 222 height 15
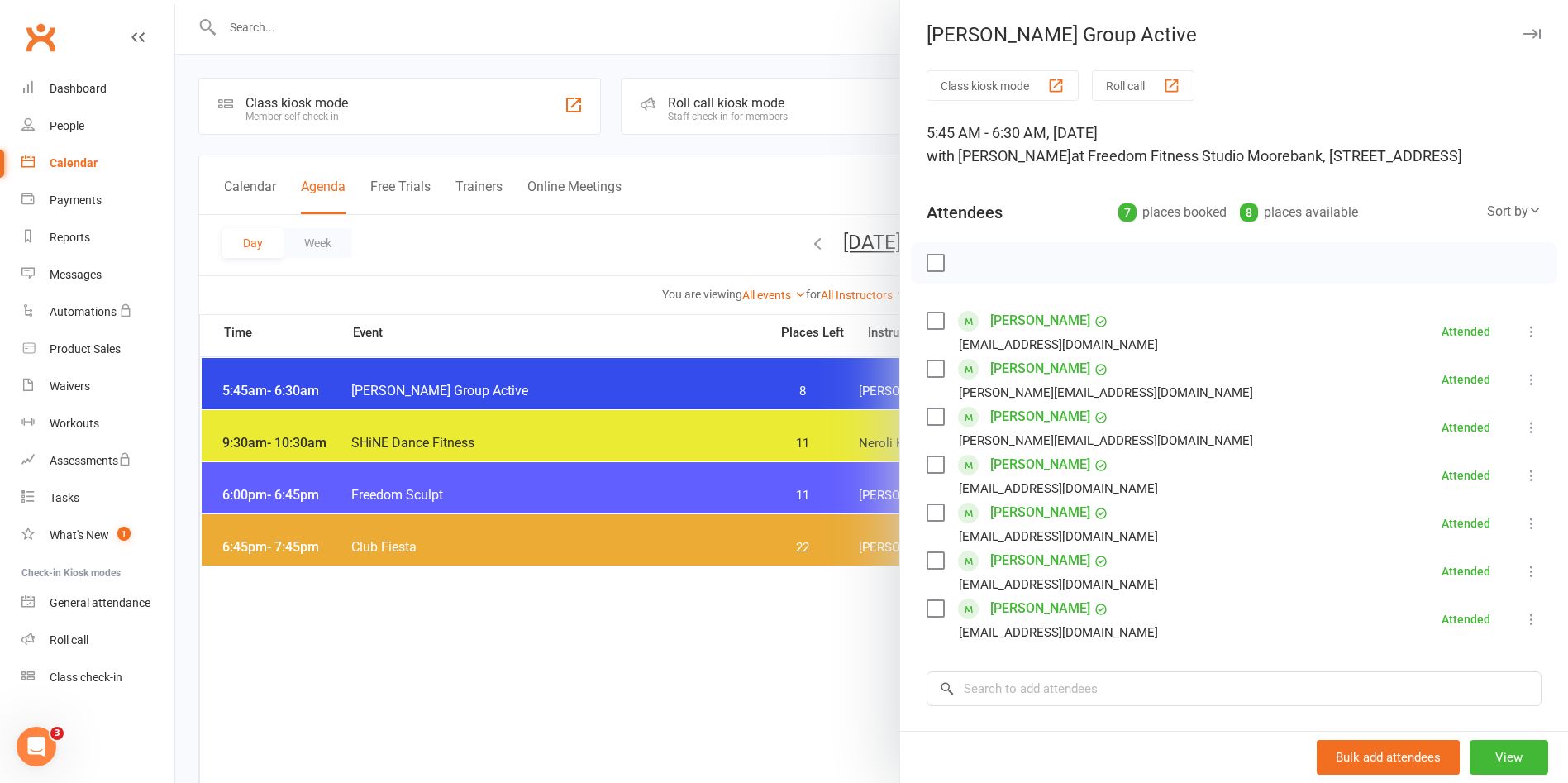
click at [1522, 27] on button "button" at bounding box center [1531, 34] width 20 height 20
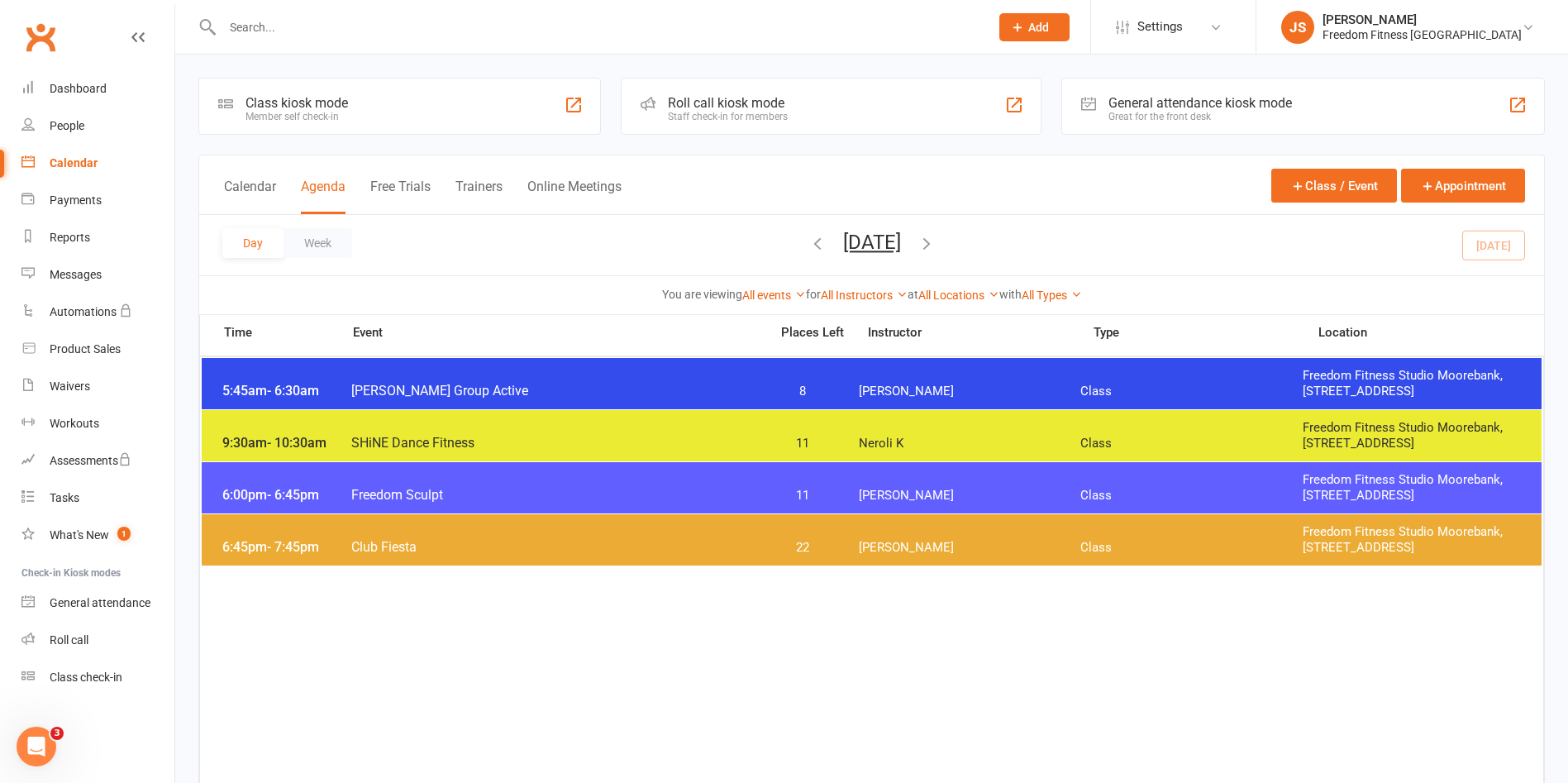
click at [936, 243] on icon "button" at bounding box center [926, 242] width 18 height 18
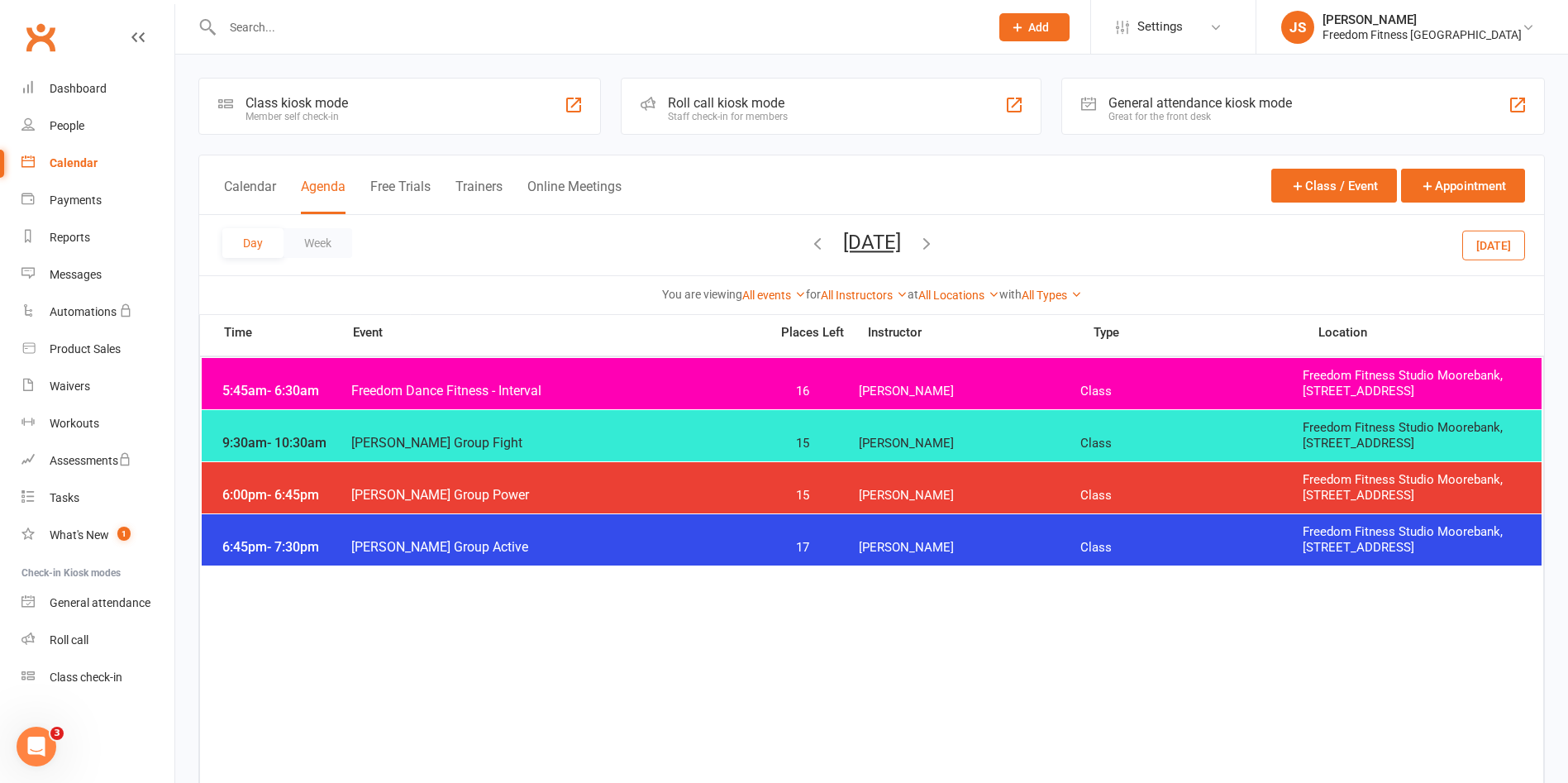
click at [808, 236] on icon "button" at bounding box center [817, 242] width 18 height 18
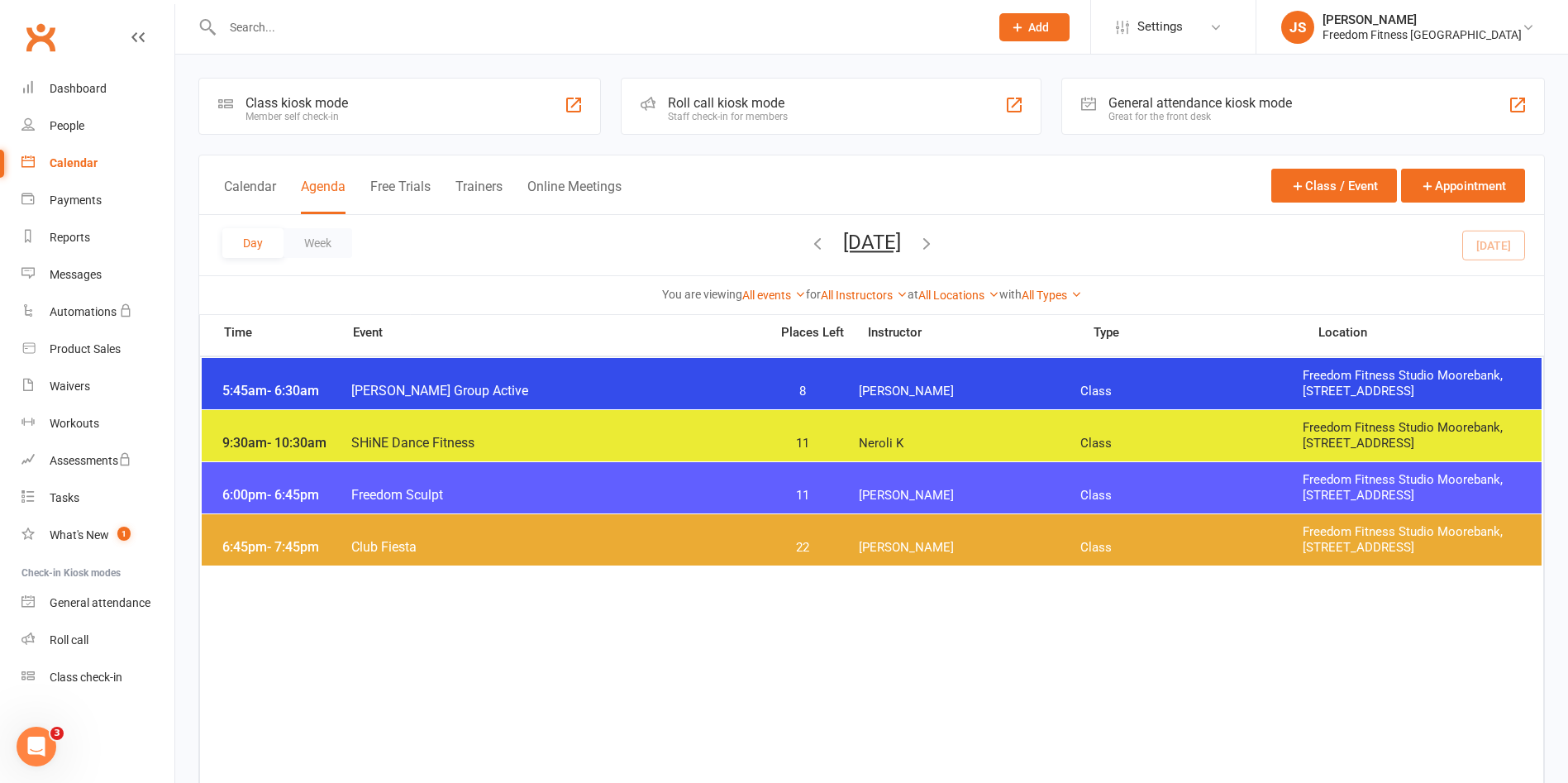
click at [900, 436] on span "Neroli K" at bounding box center [969, 443] width 222 height 15
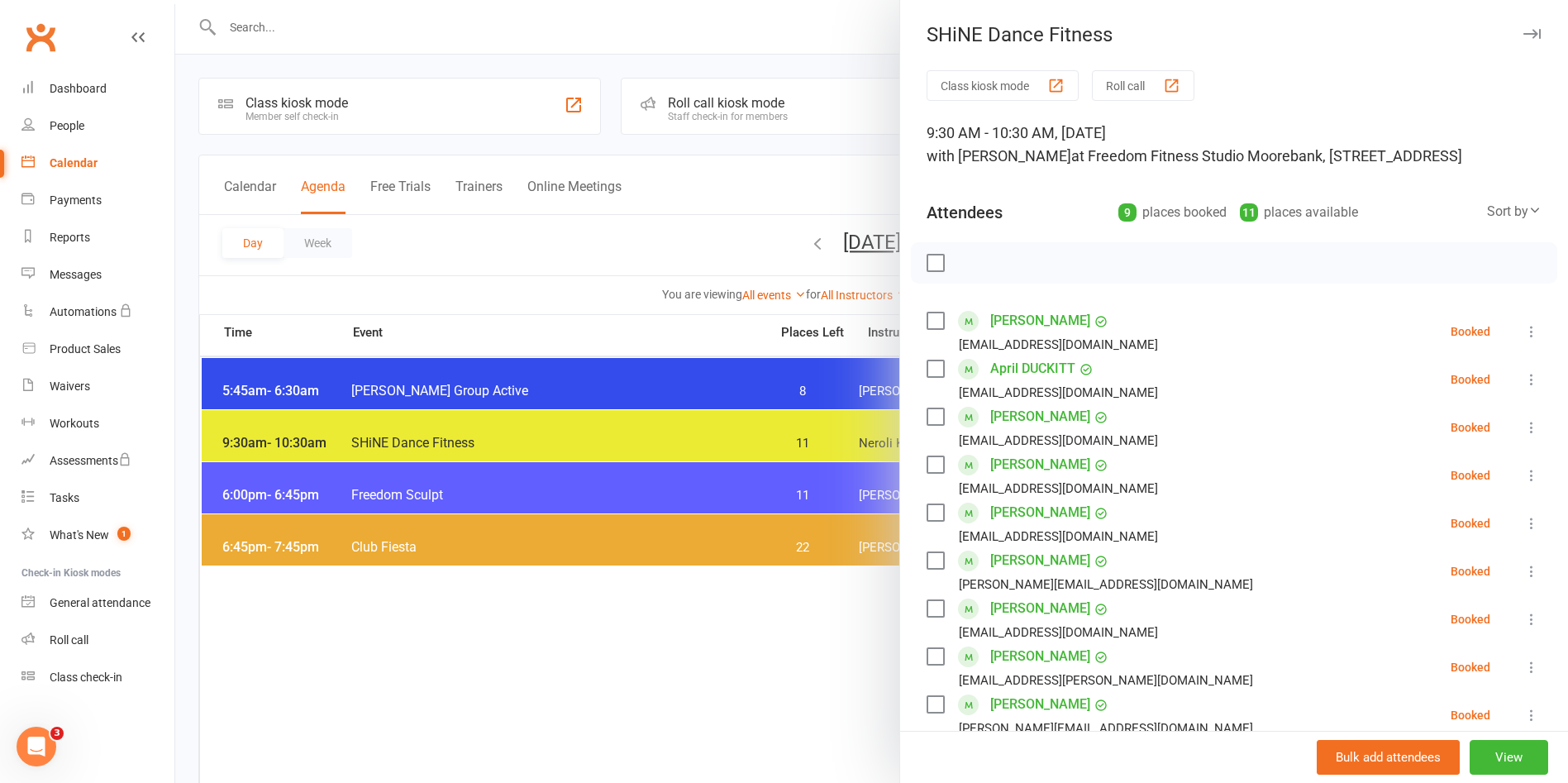
click at [1522, 26] on button "button" at bounding box center [1531, 34] width 20 height 20
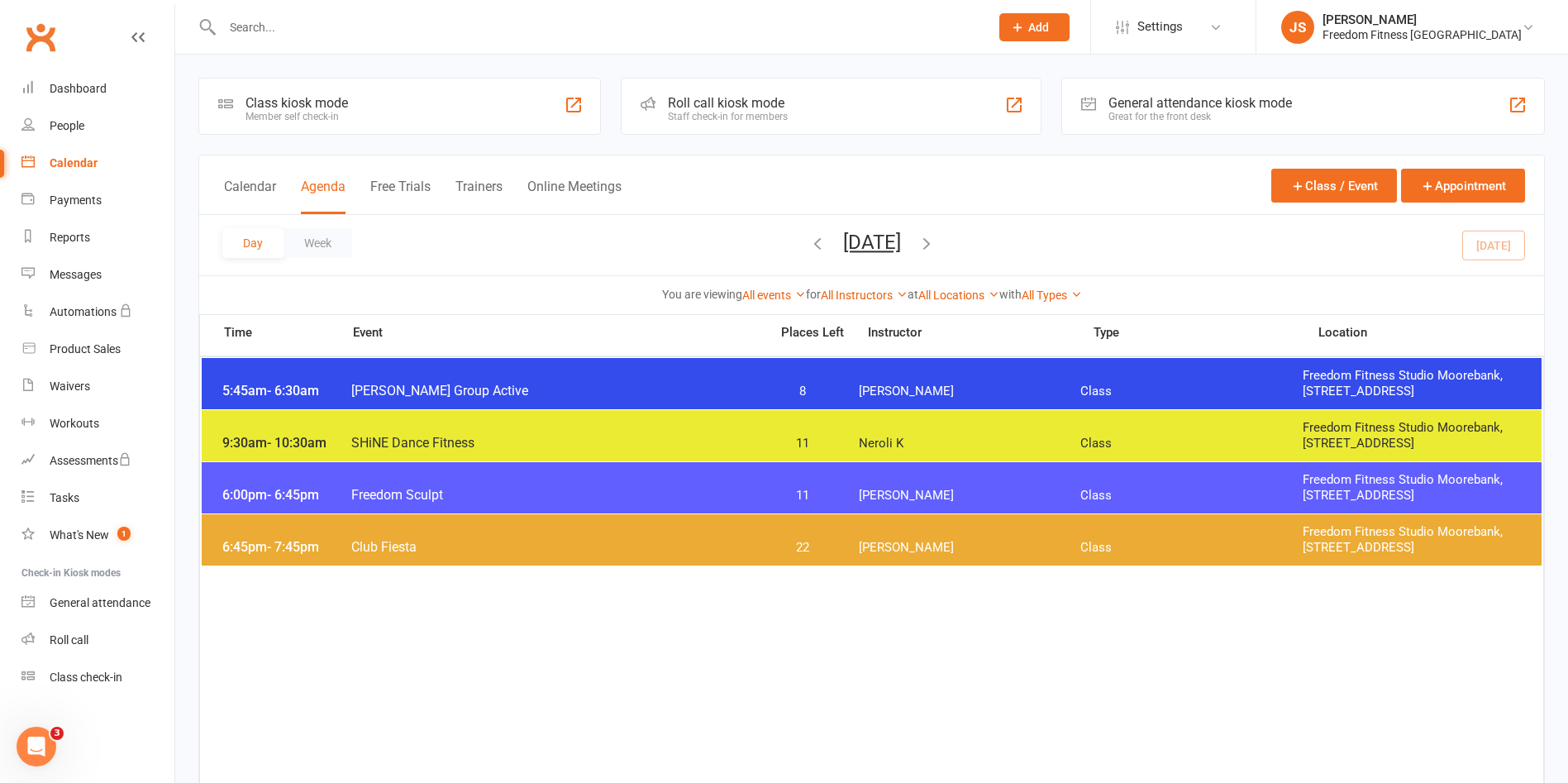
click at [950, 490] on span "[PERSON_NAME]" at bounding box center [969, 496] width 222 height 15
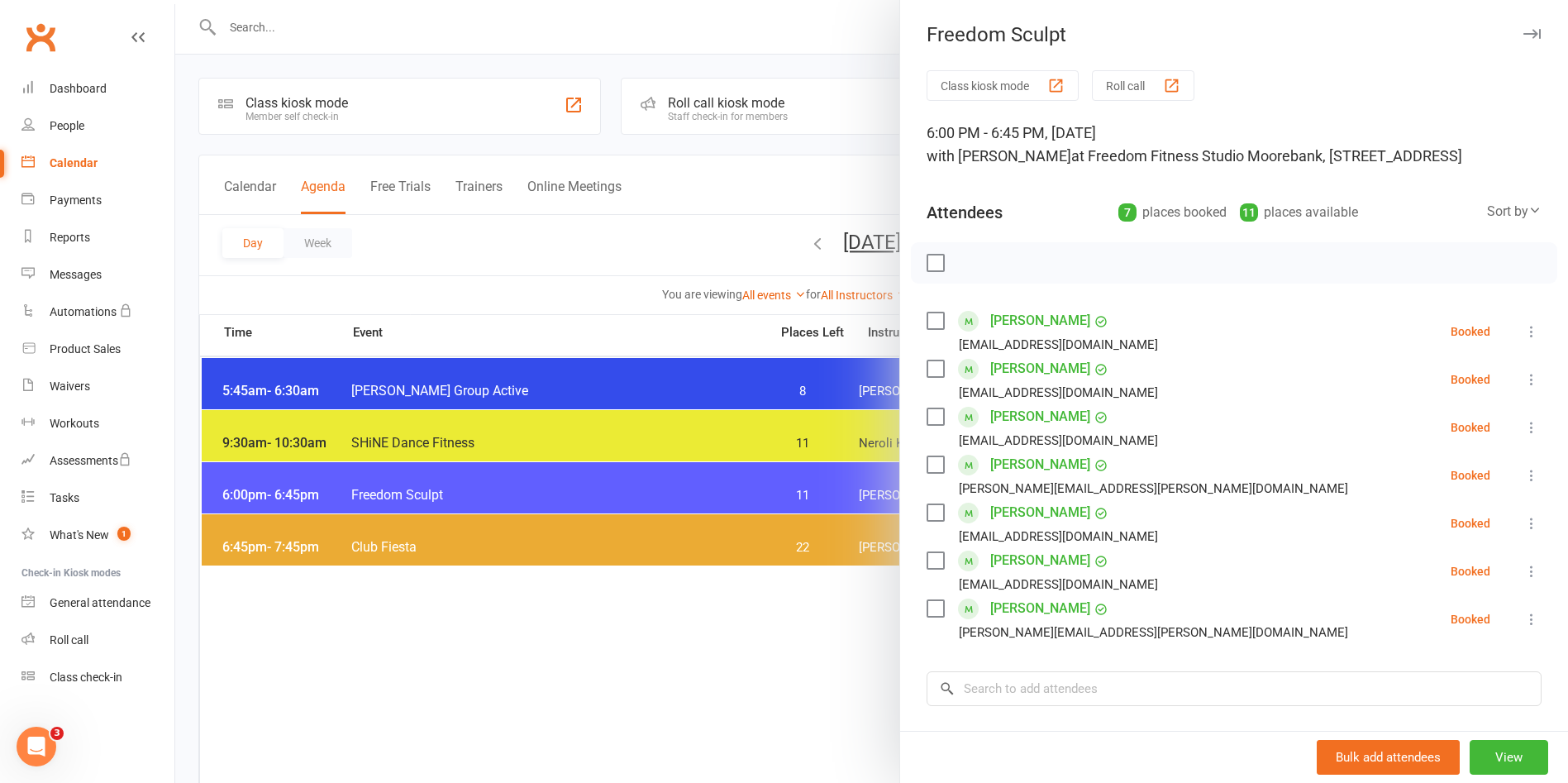
click at [1522, 38] on button "button" at bounding box center [1531, 34] width 20 height 20
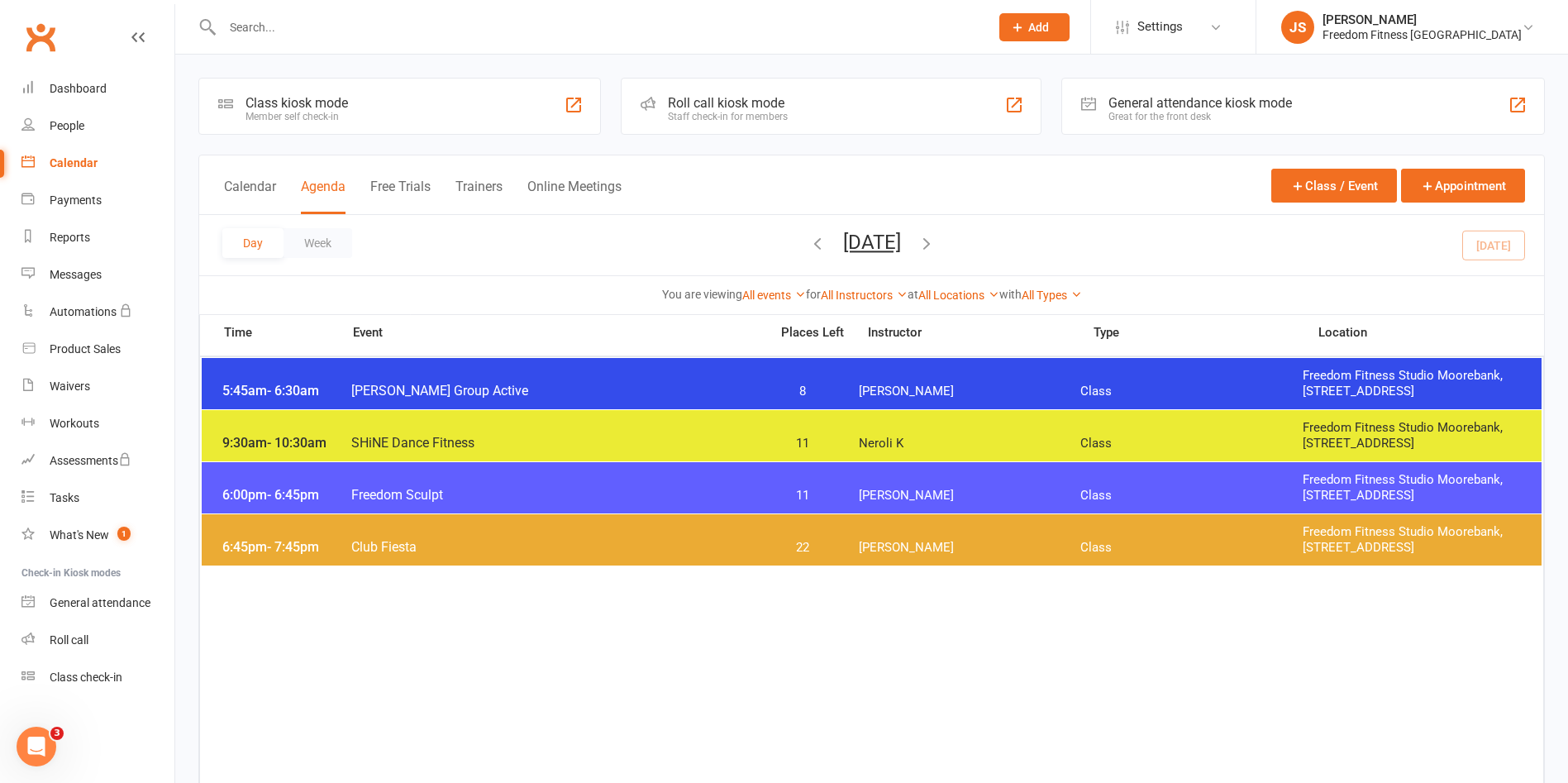
click at [936, 250] on icon "button" at bounding box center [926, 242] width 18 height 18
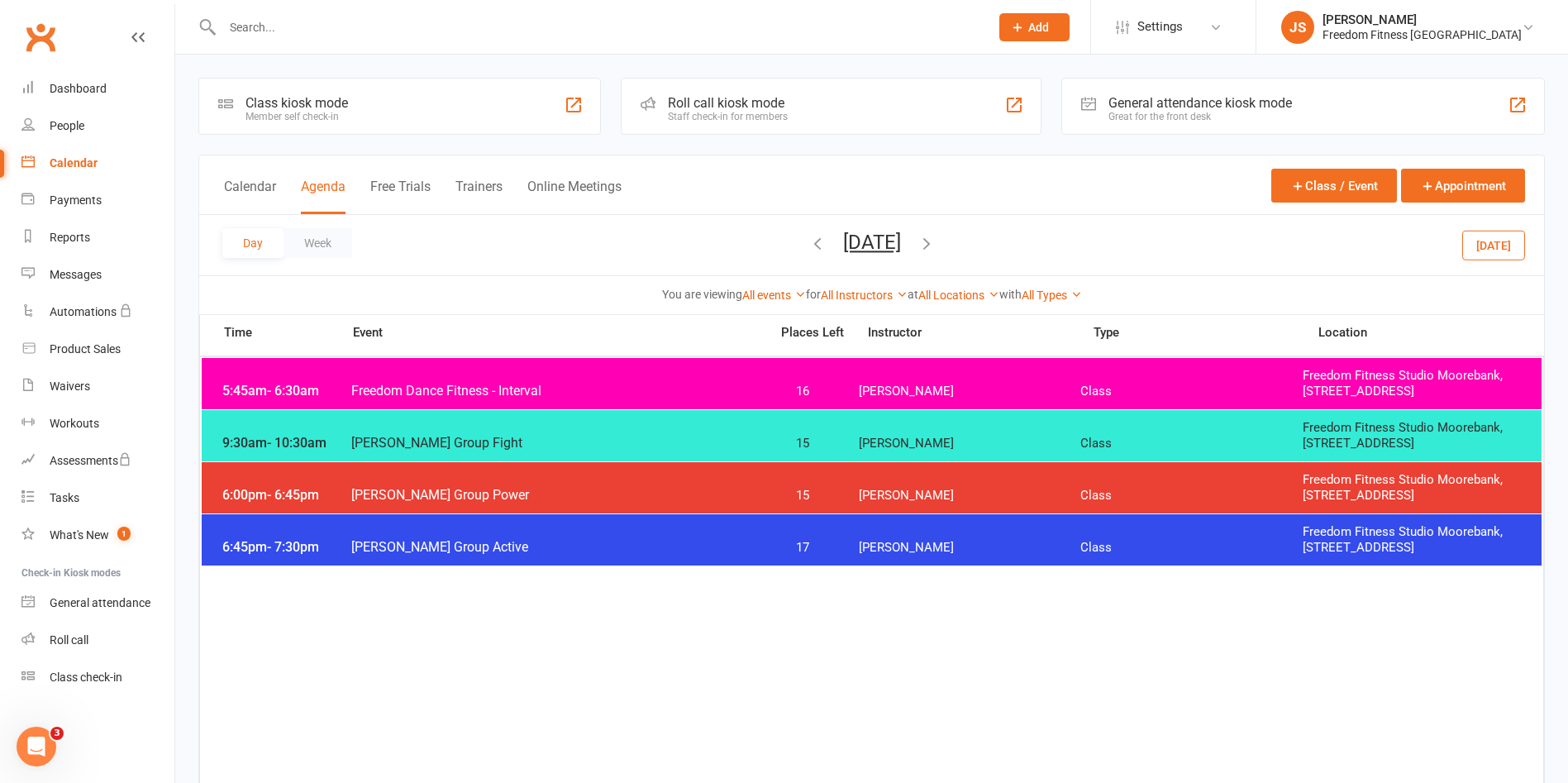
click at [936, 245] on icon "button" at bounding box center [926, 242] width 18 height 18
